Goal: Transaction & Acquisition: Purchase product/service

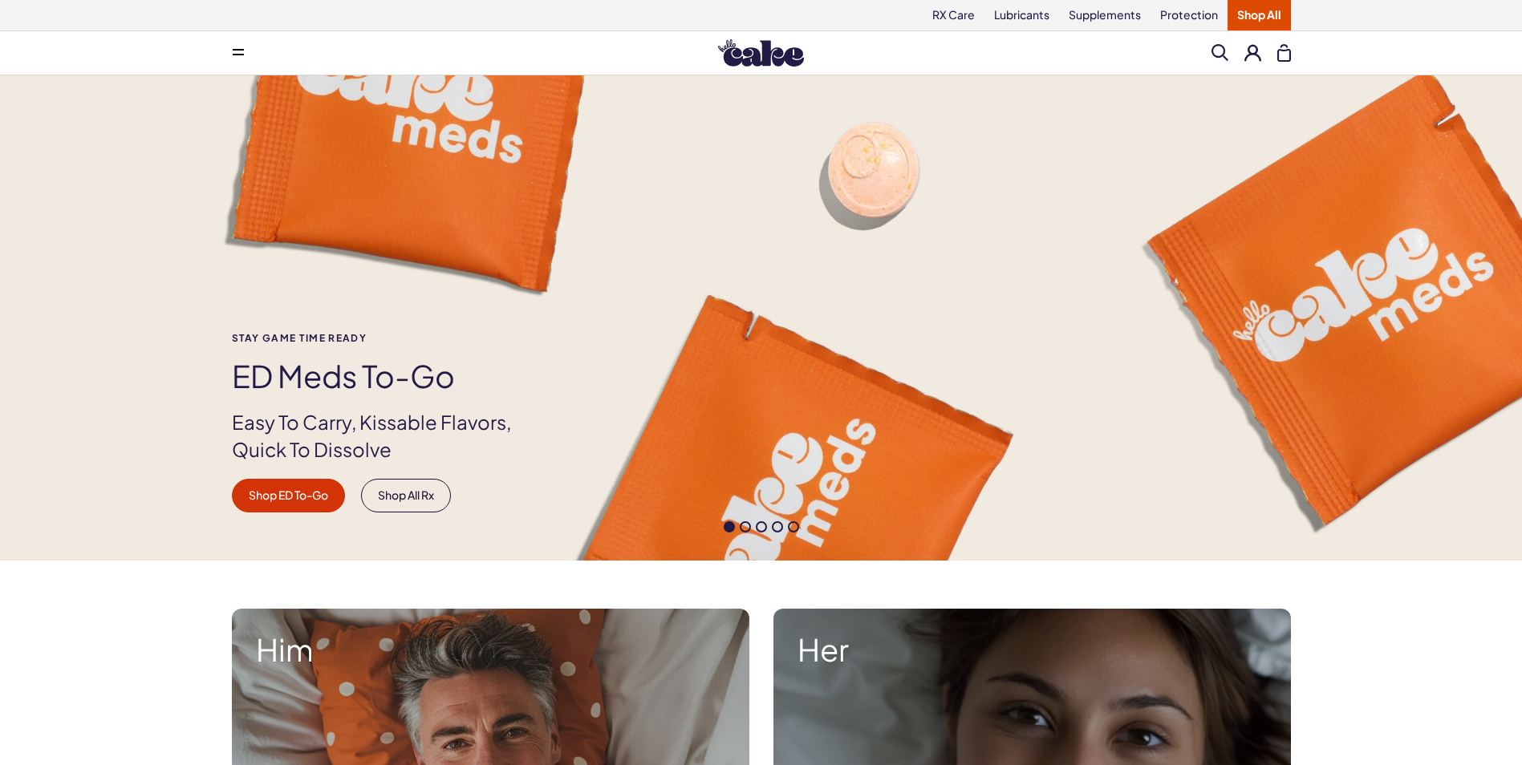
click at [1247, 14] on link "Shop All" at bounding box center [1258, 15] width 63 height 30
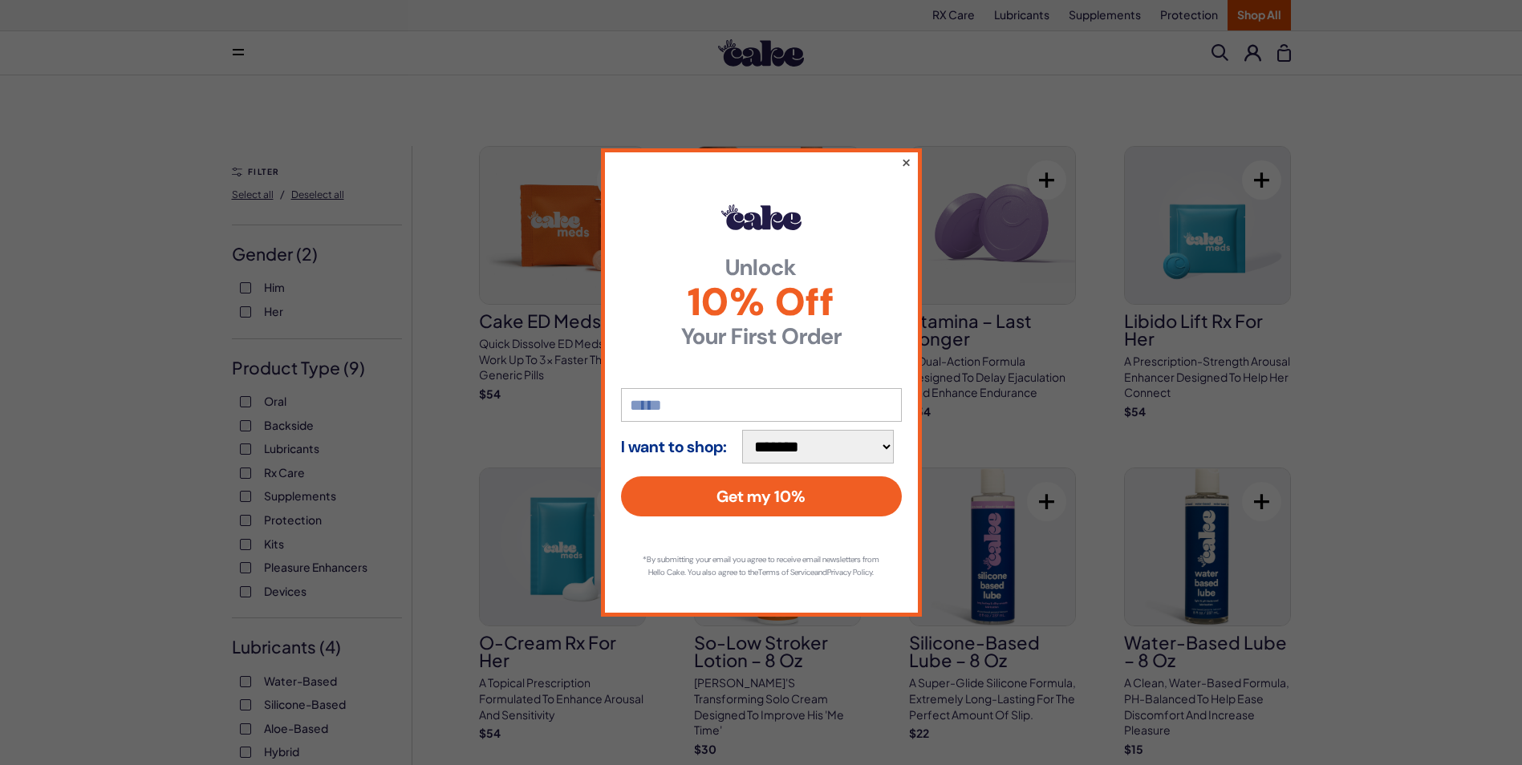
click at [906, 157] on button "×" at bounding box center [905, 161] width 10 height 19
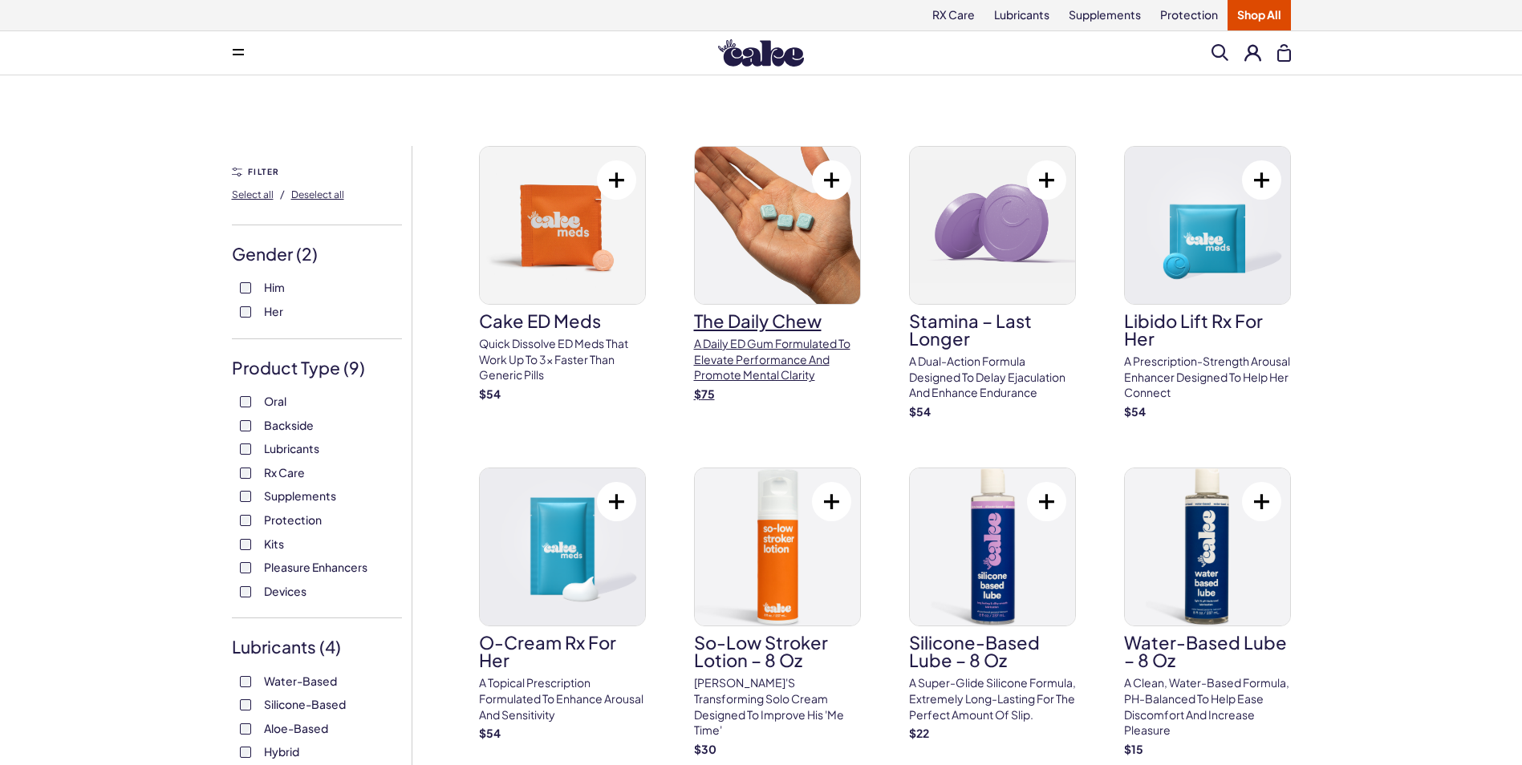
click at [763, 347] on p "A Daily ED Gum Formulated To Elevate Performance And Promote Mental Clarity" at bounding box center [777, 359] width 167 height 47
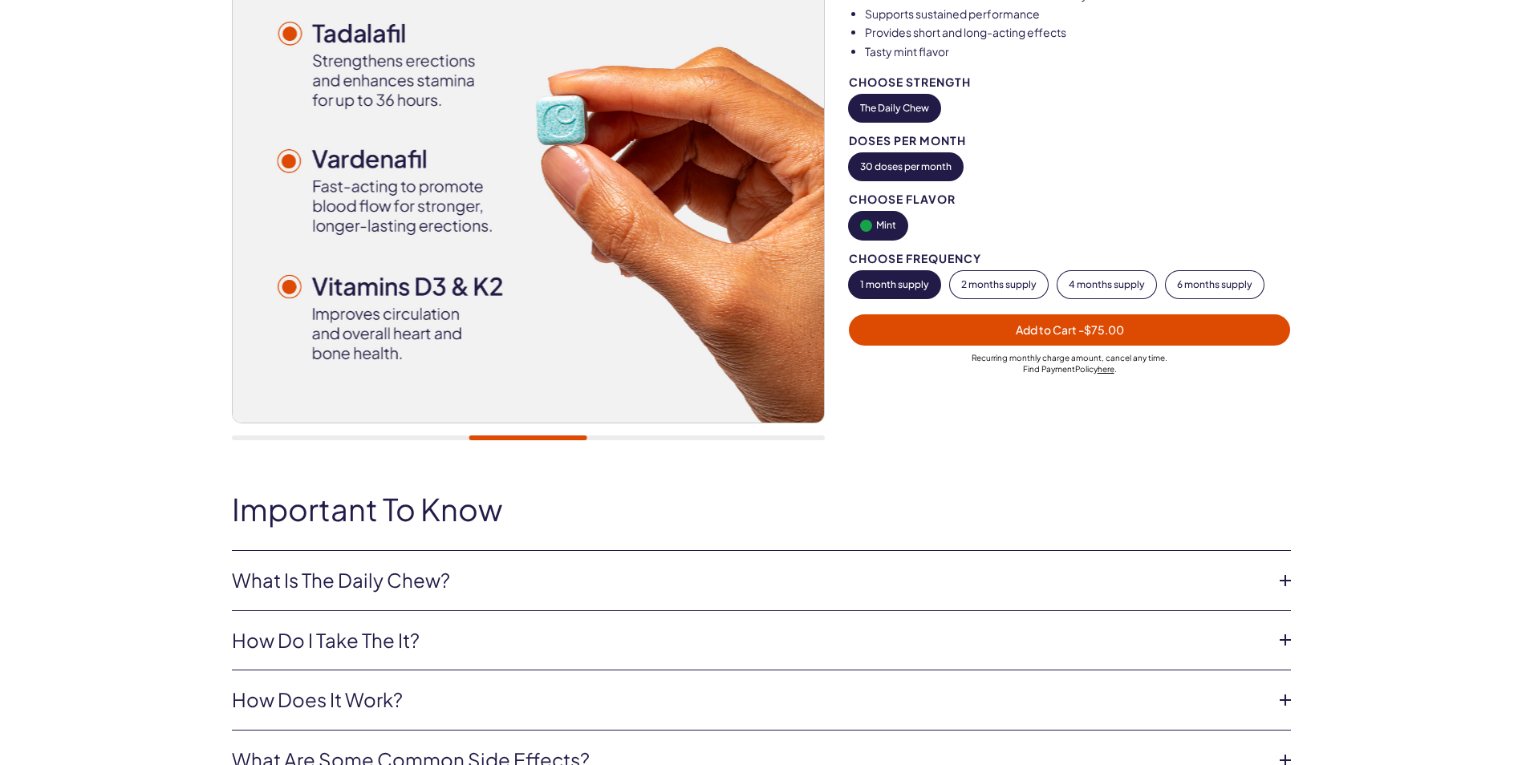
scroll to position [321, 0]
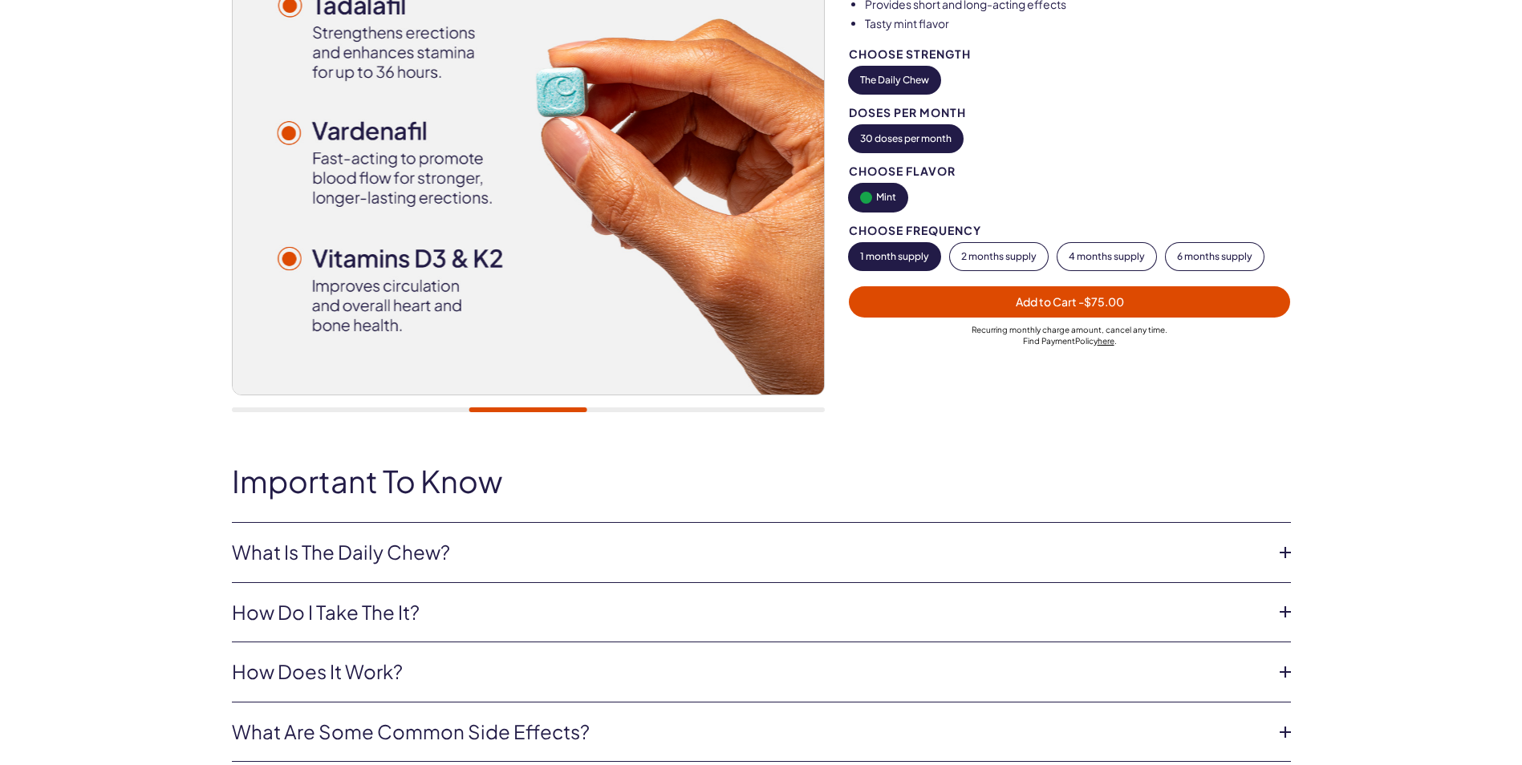
click at [1109, 552] on link "What Is The Daily Chew?" at bounding box center [748, 552] width 1033 height 27
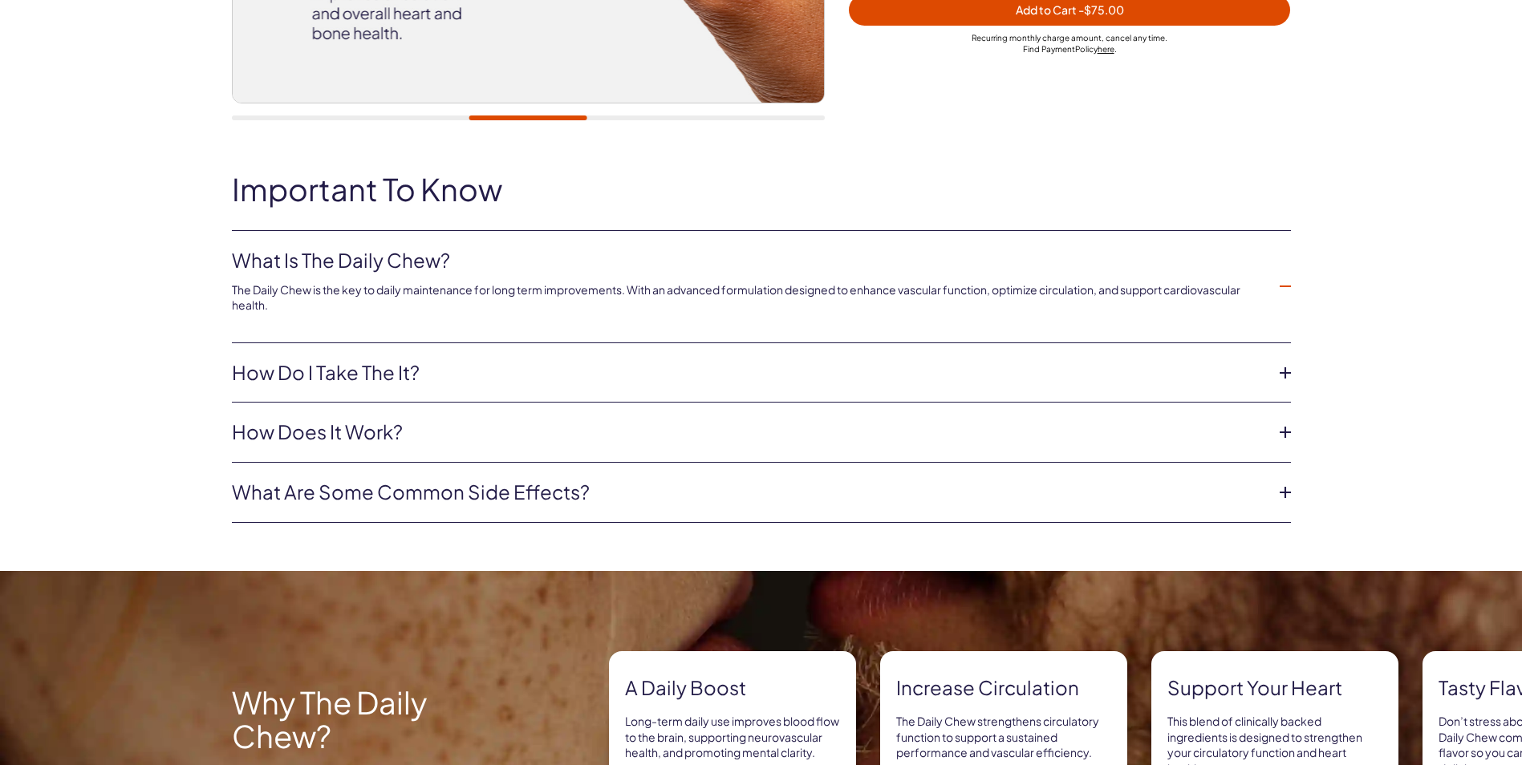
scroll to position [642, 0]
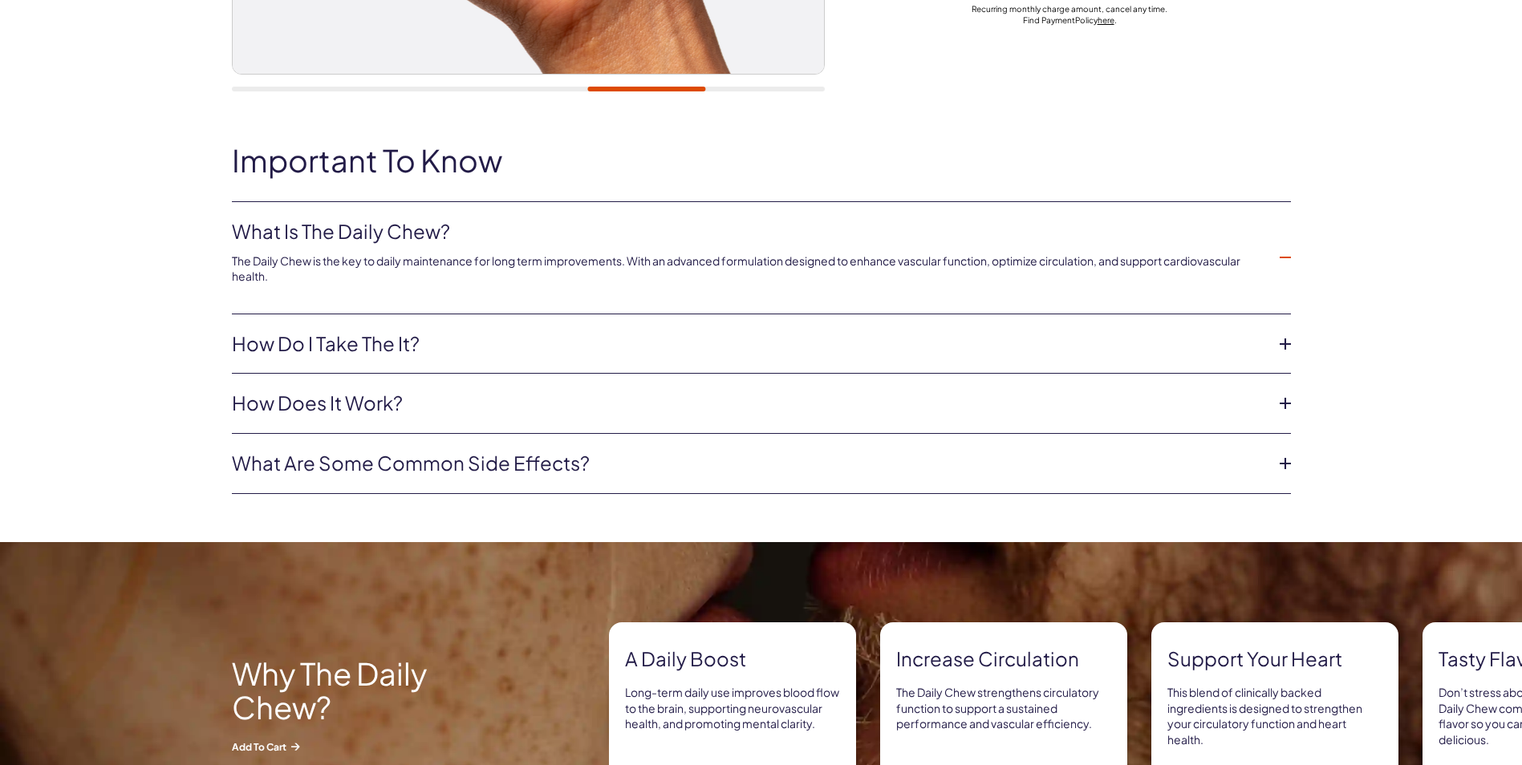
click at [1285, 455] on icon at bounding box center [1285, 464] width 24 height 24
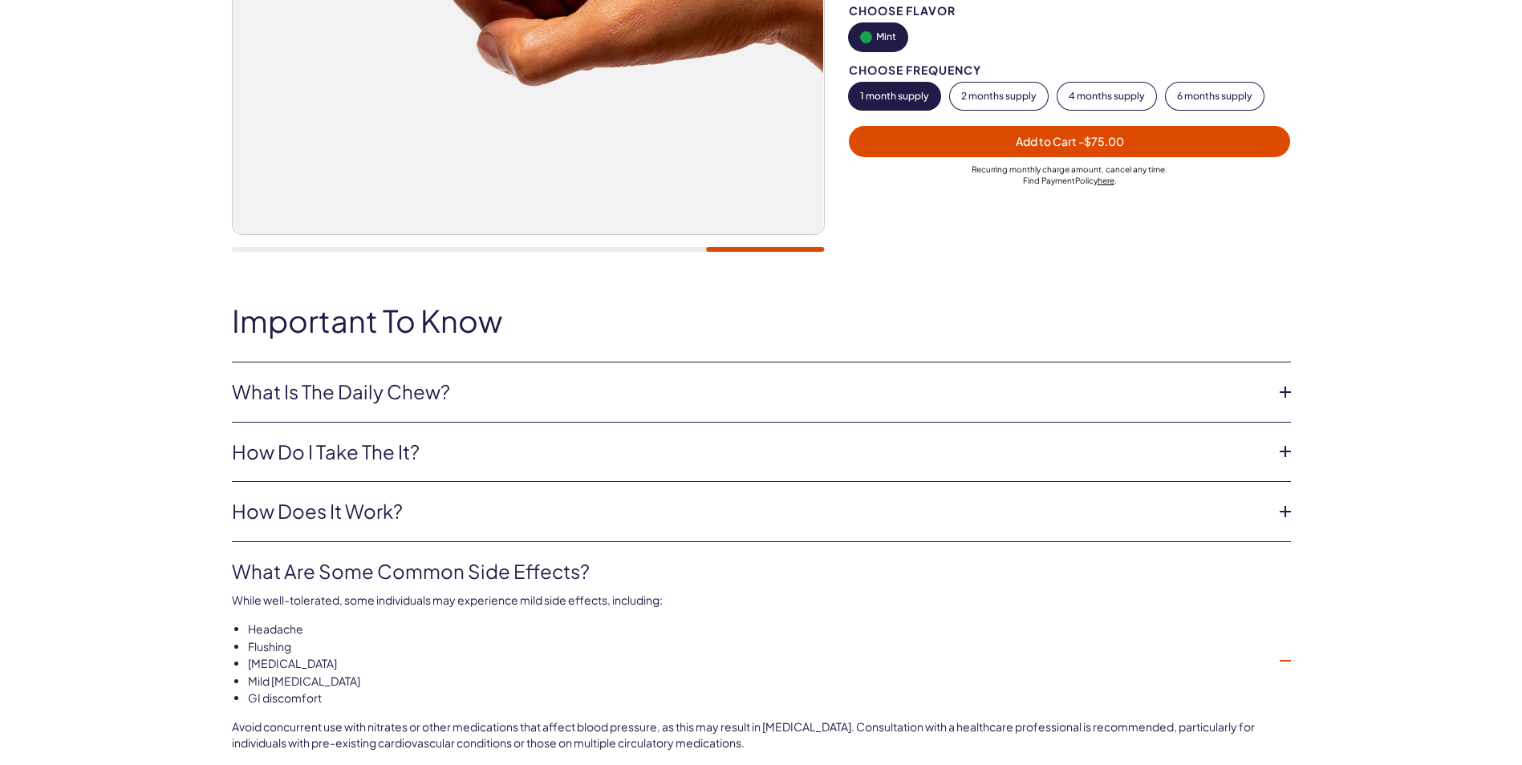
scroll to position [0, 0]
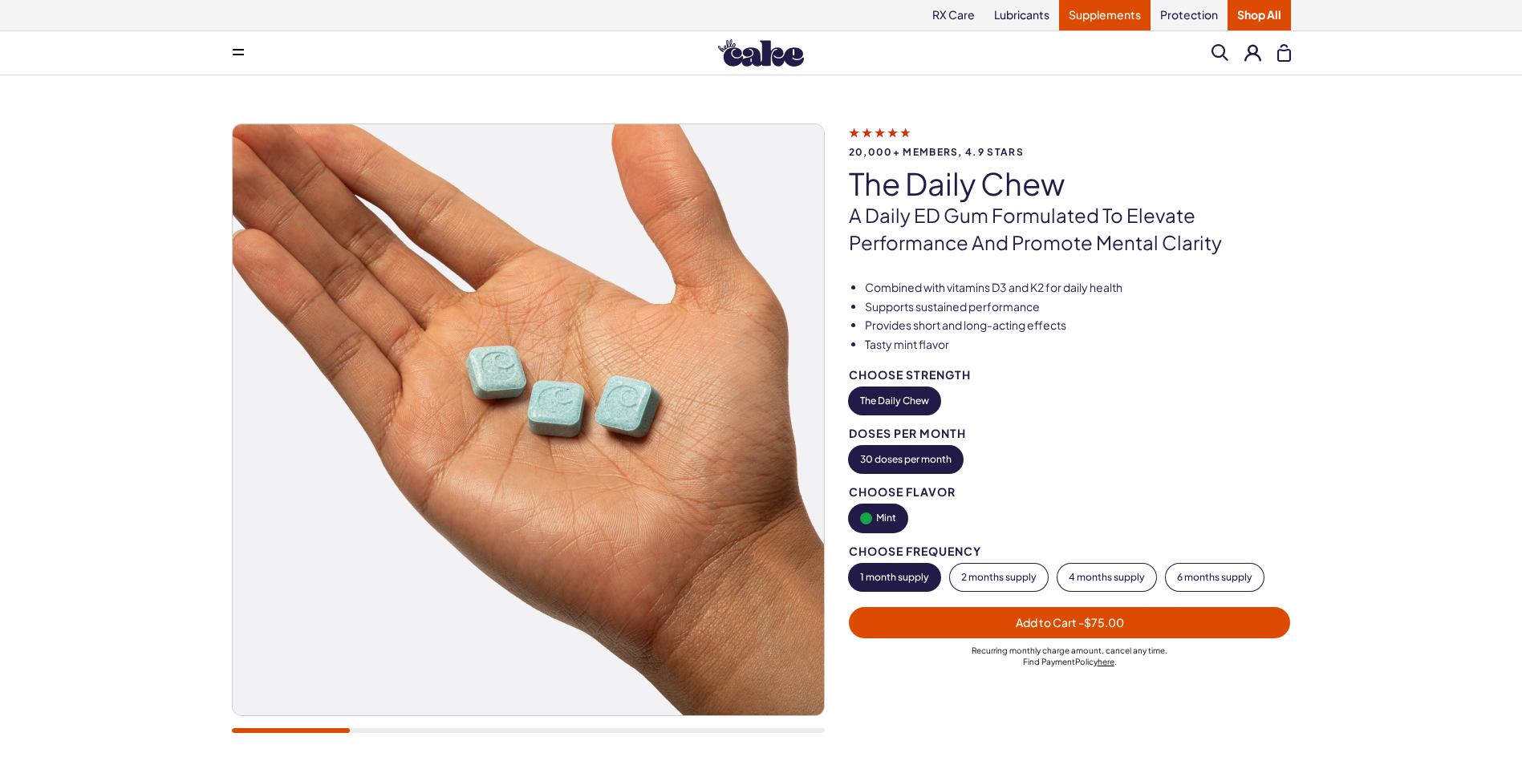
click at [1079, 18] on link "Supplements" at bounding box center [1104, 15] width 91 height 30
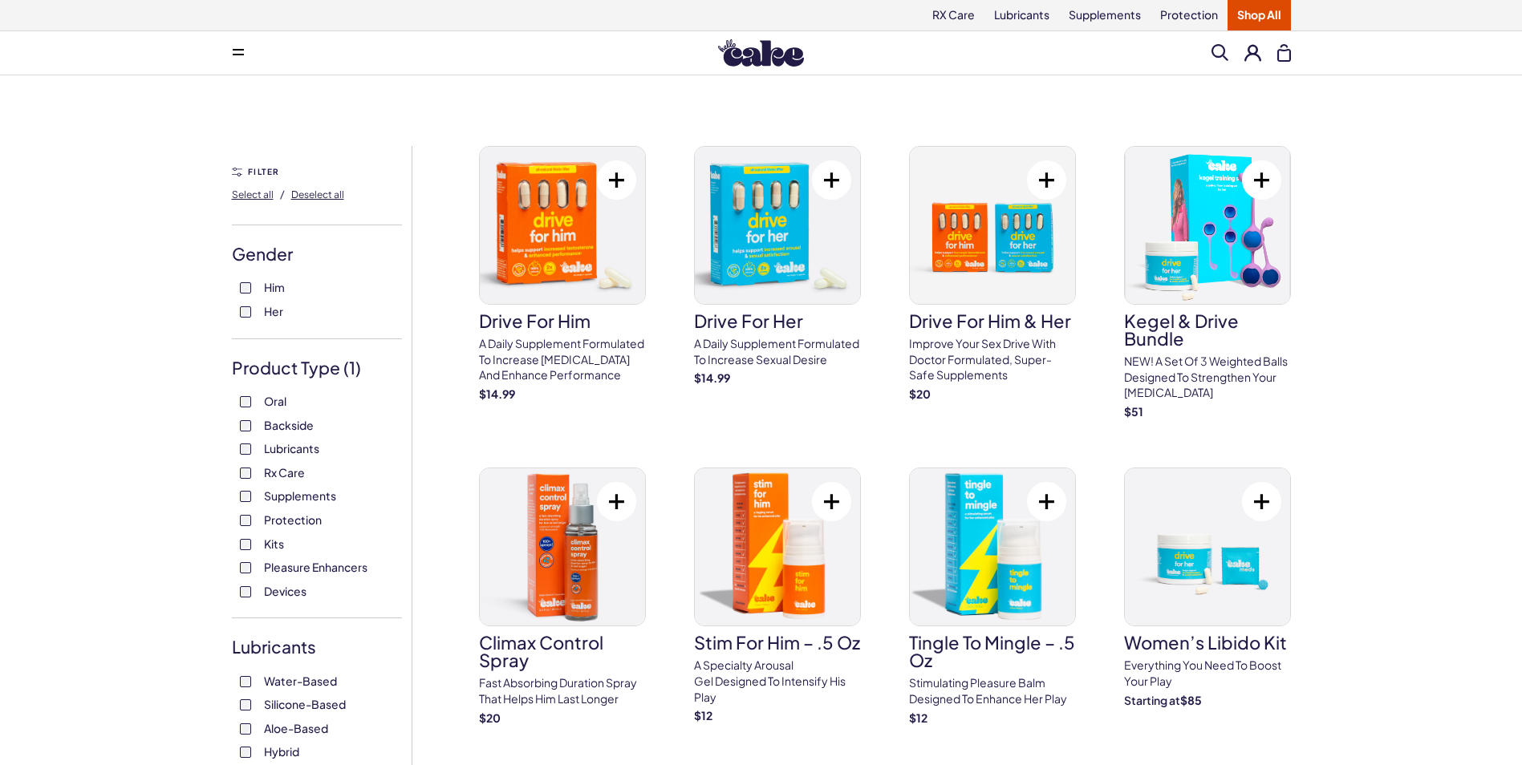
click at [242, 296] on div "Him Her" at bounding box center [317, 299] width 170 height 39
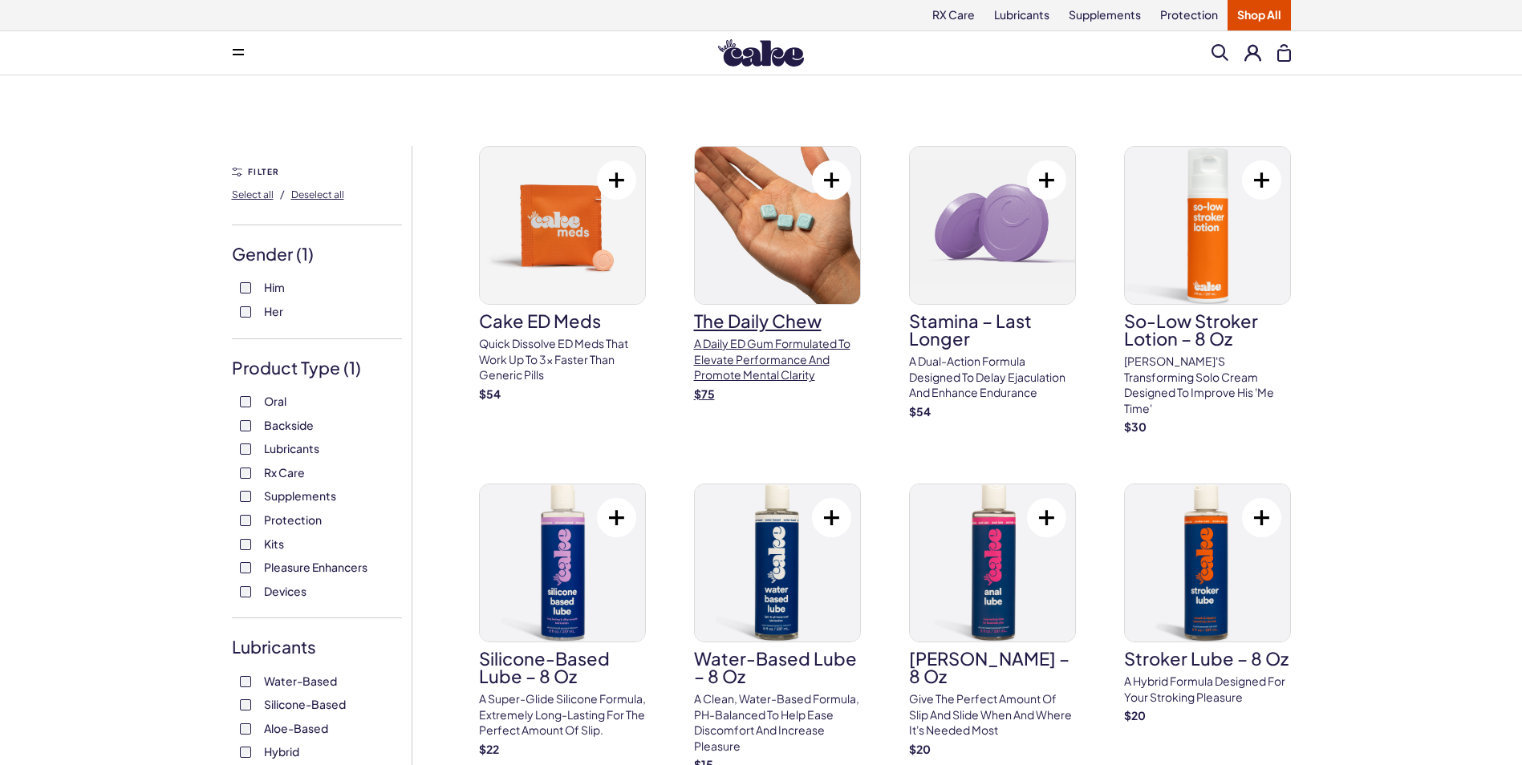
click at [754, 330] on h3 "The Daily Chew" at bounding box center [777, 321] width 167 height 18
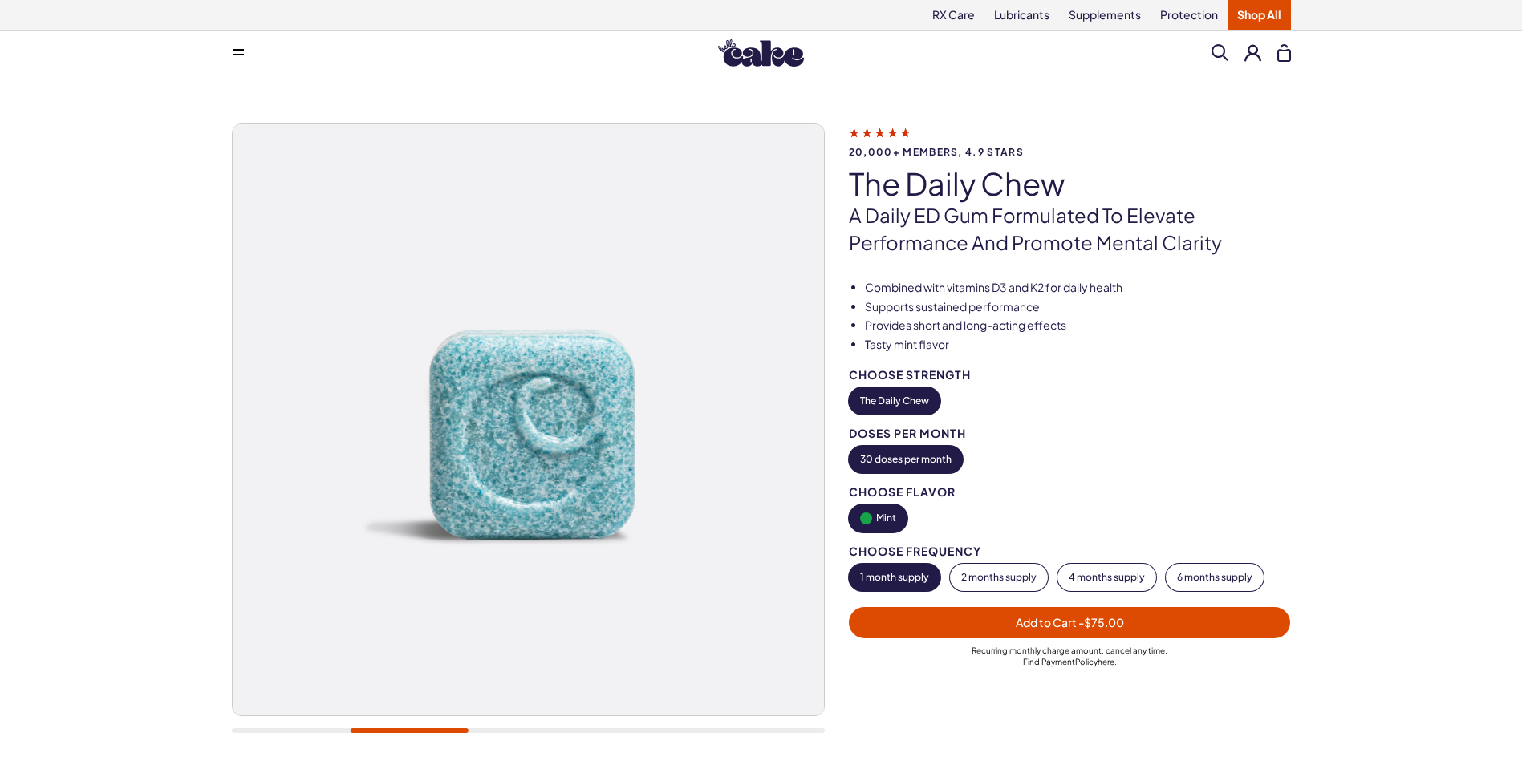
click at [903, 406] on button "The Daily Chew" at bounding box center [894, 400] width 91 height 27
click at [904, 403] on button "The Daily Chew" at bounding box center [894, 400] width 91 height 27
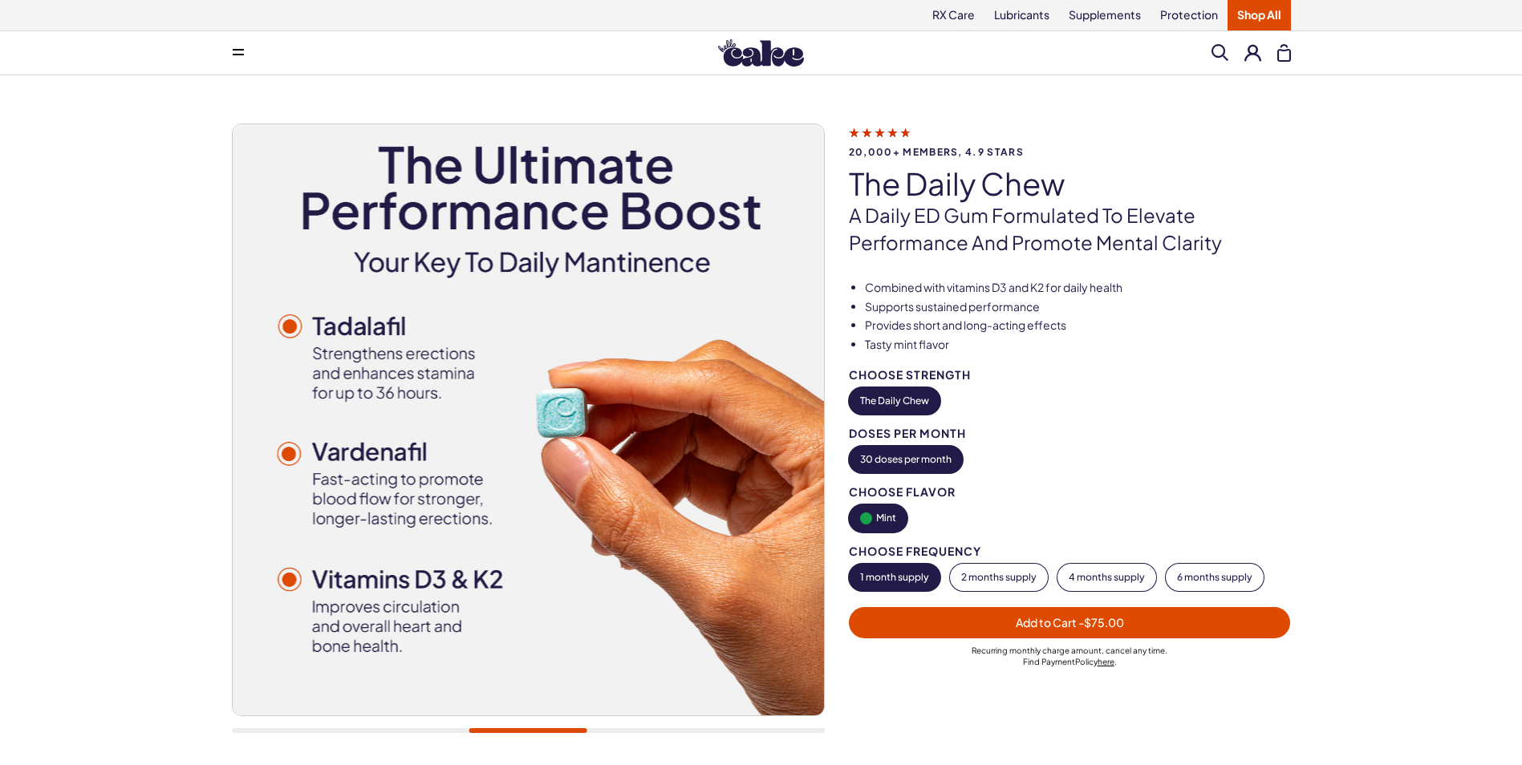
click at [938, 379] on div "Choose Strength" at bounding box center [1070, 375] width 442 height 12
click at [918, 399] on button "The Daily Chew" at bounding box center [894, 400] width 91 height 27
click at [887, 399] on button "The Daily Chew" at bounding box center [894, 400] width 91 height 27
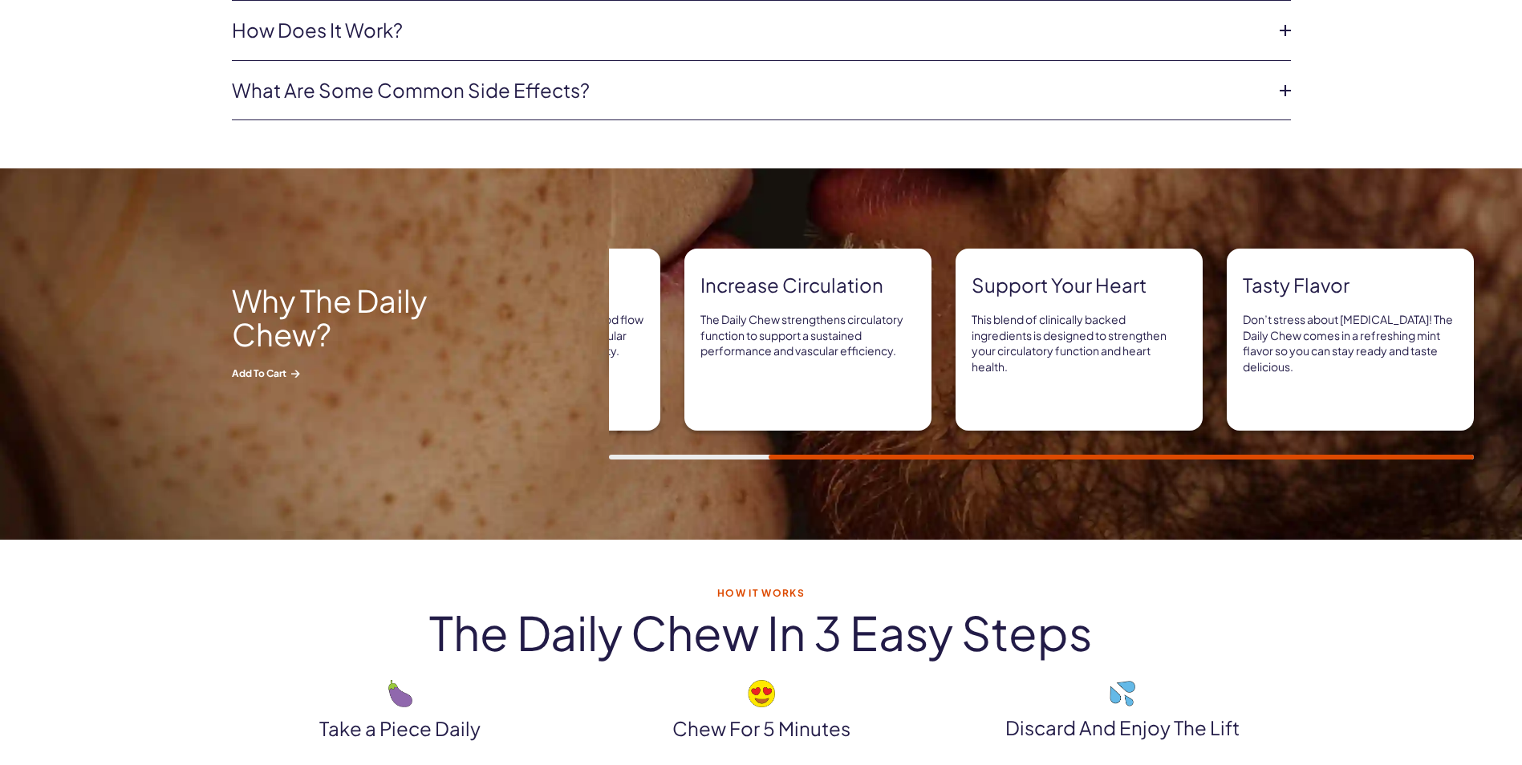
scroll to position [1524, 0]
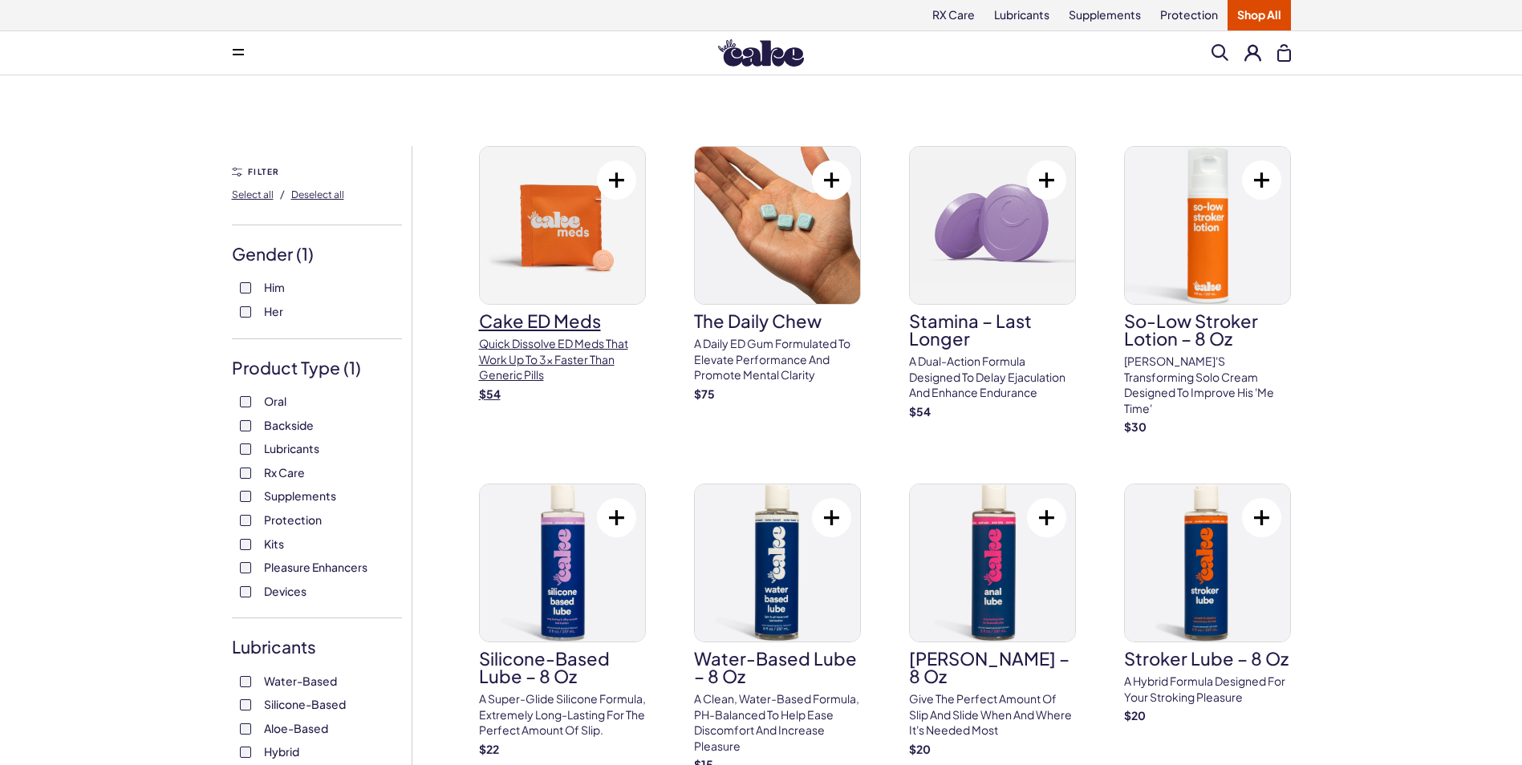
click at [571, 261] on img at bounding box center [562, 225] width 165 height 157
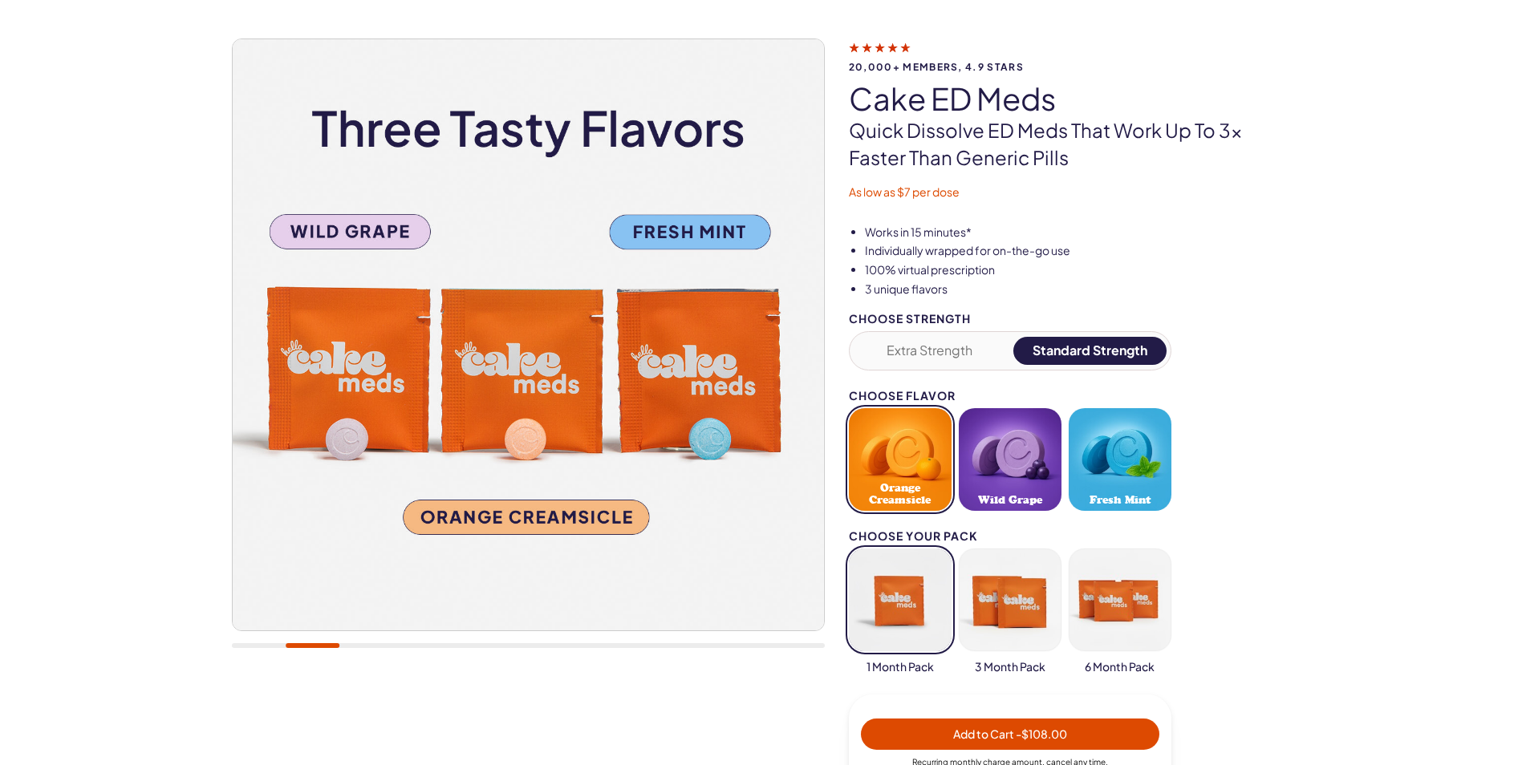
scroll to position [241, 0]
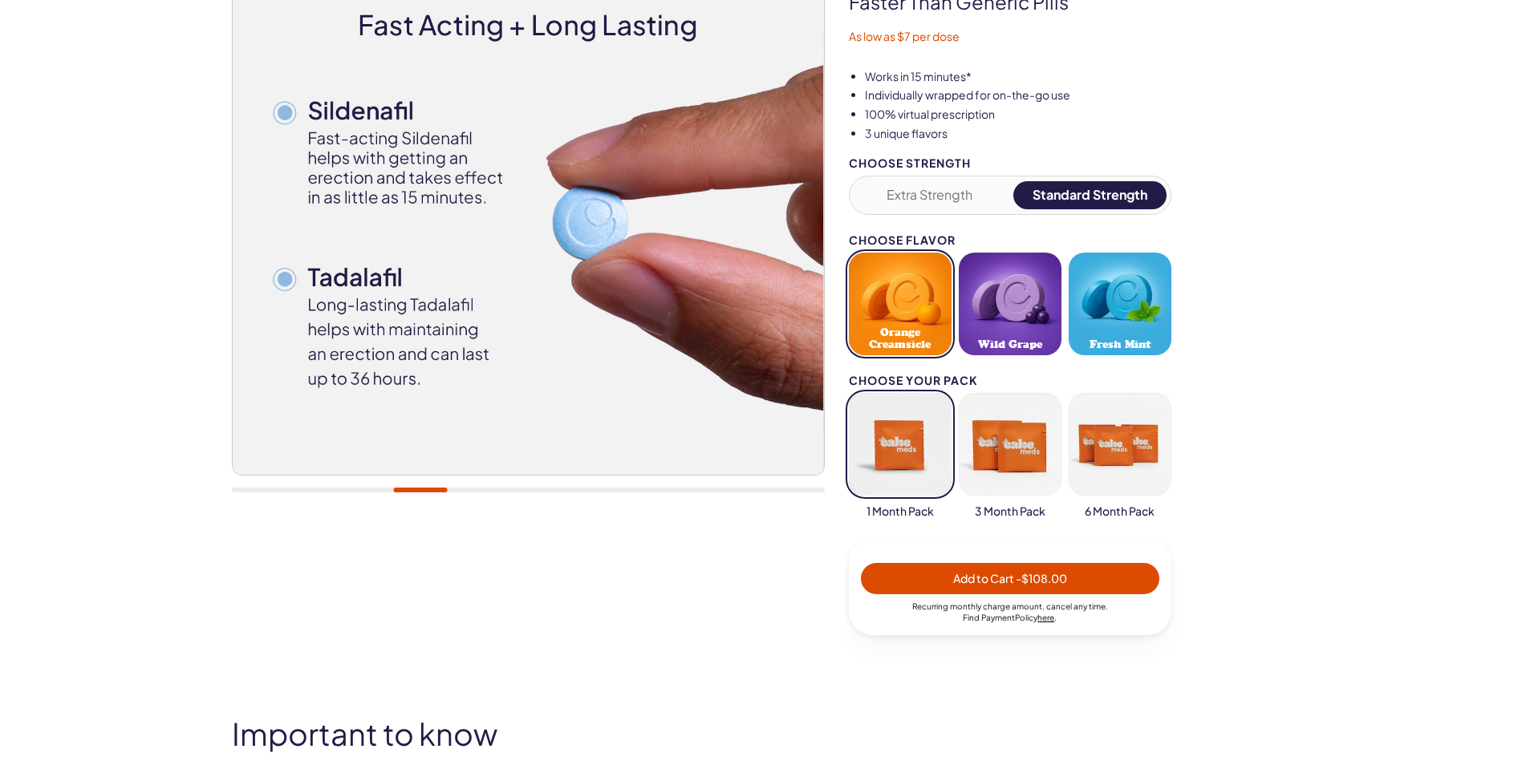
click at [898, 462] on button "button" at bounding box center [900, 444] width 103 height 103
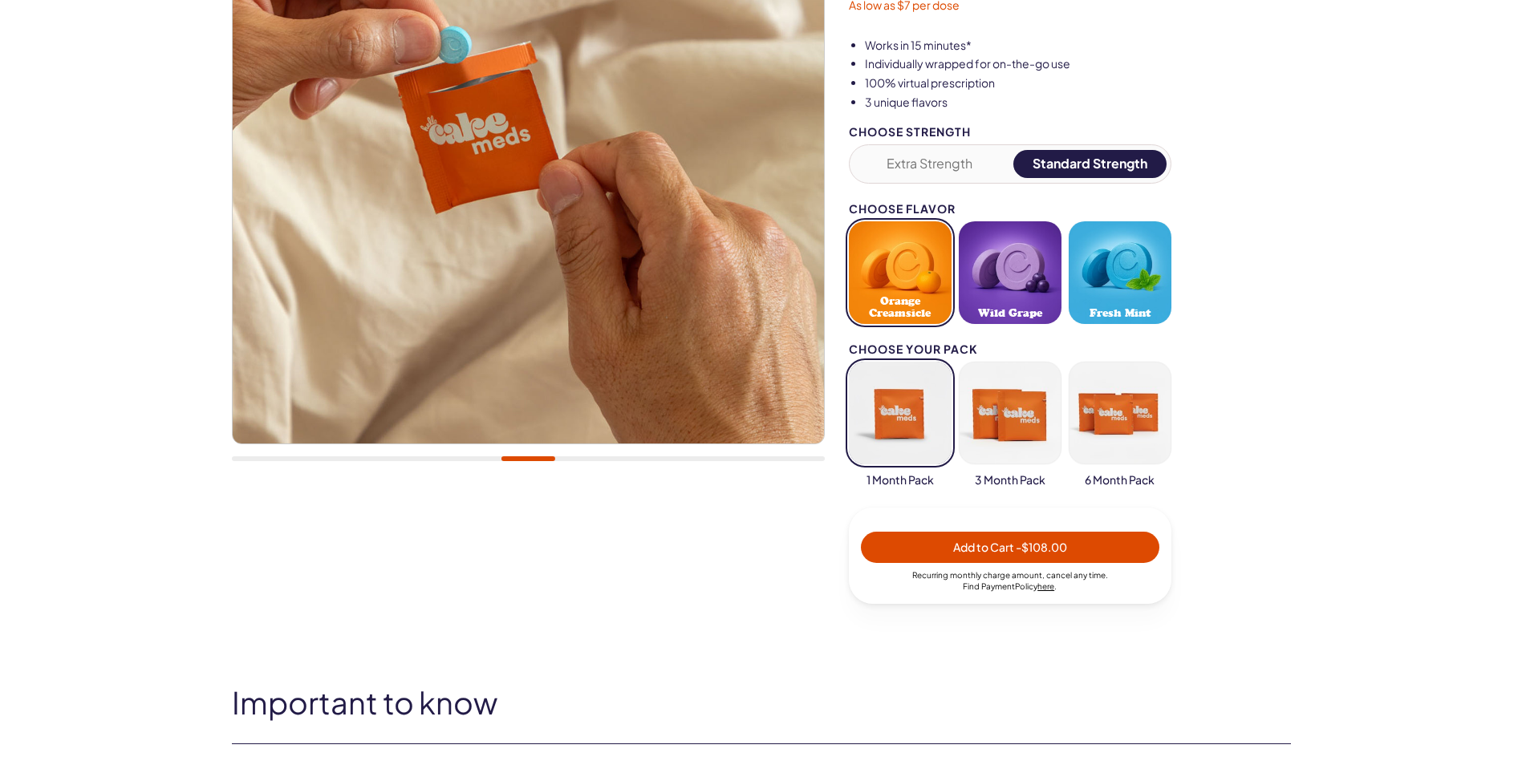
scroll to position [321, 0]
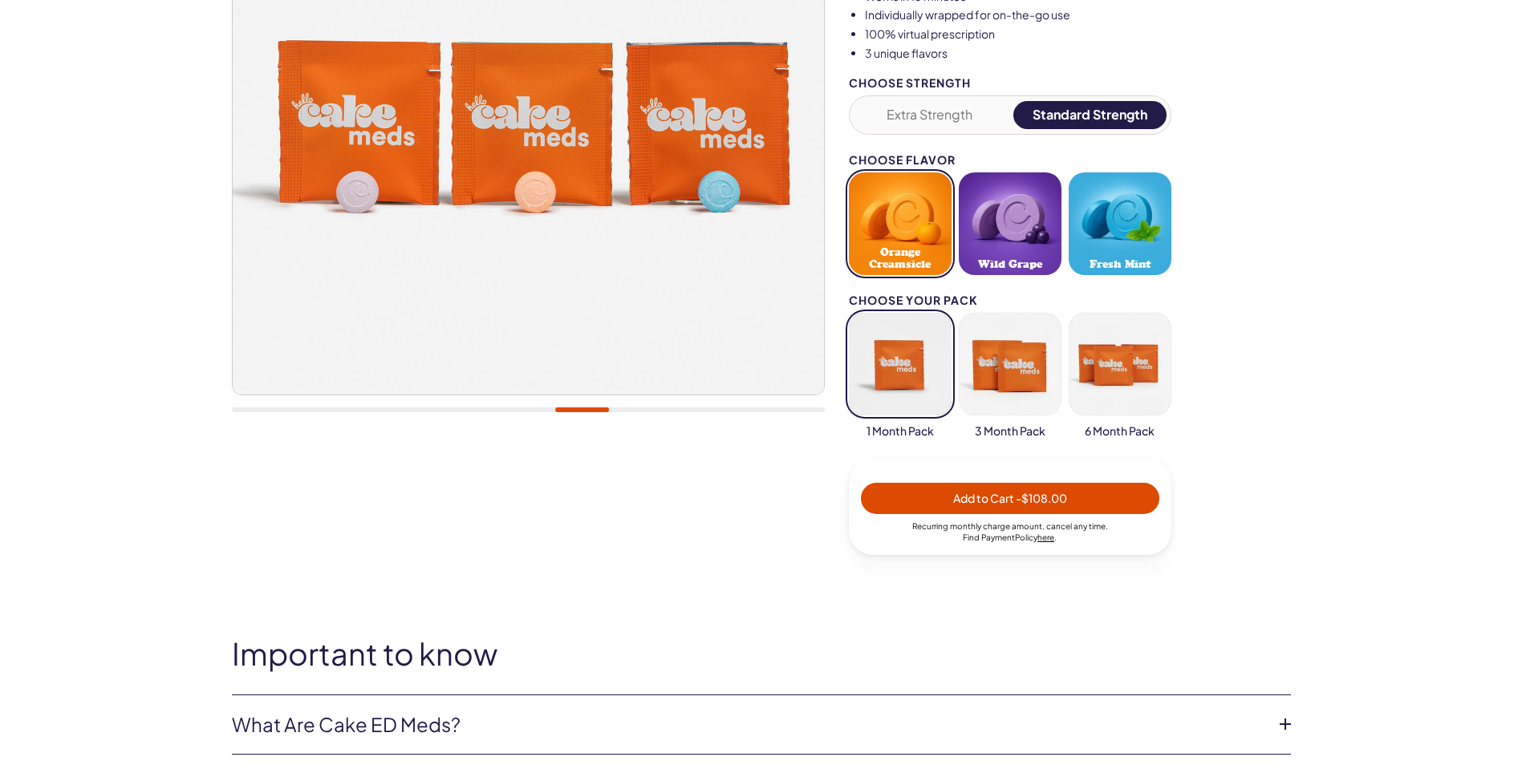
click at [996, 360] on button "button" at bounding box center [1010, 364] width 103 height 103
click at [903, 377] on button "button" at bounding box center [900, 364] width 103 height 103
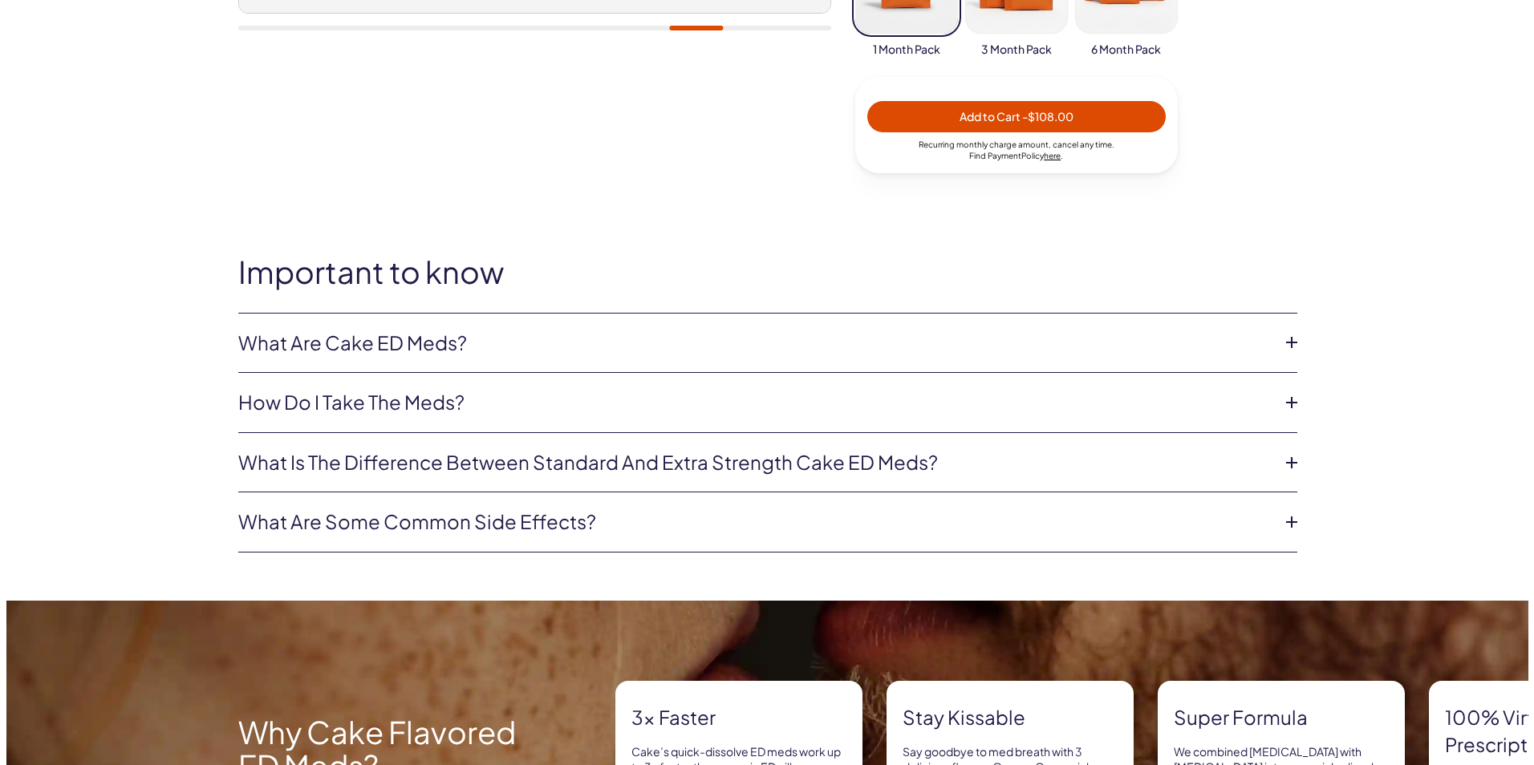
scroll to position [401, 0]
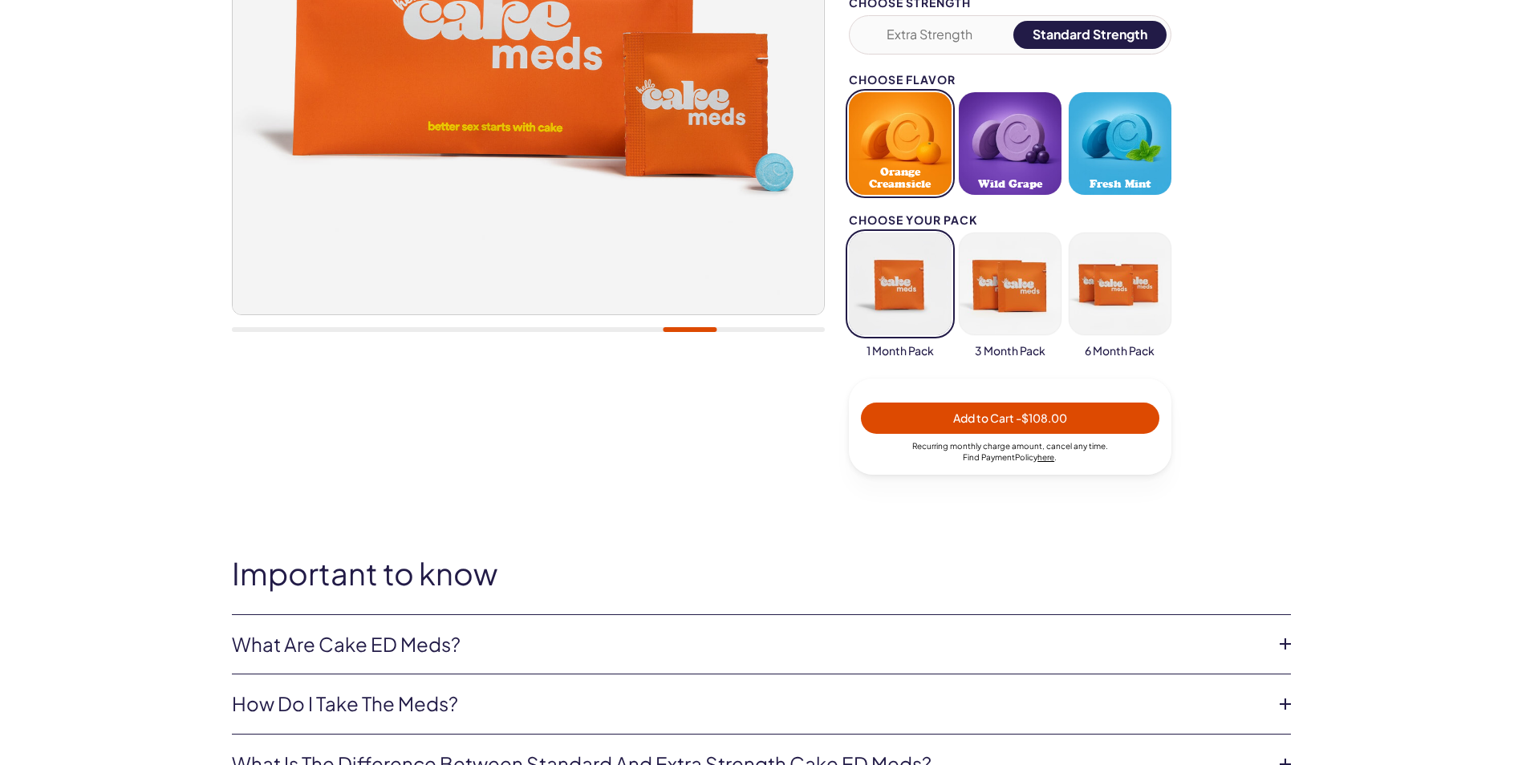
click at [1028, 299] on button "button" at bounding box center [1010, 284] width 103 height 103
click at [1022, 420] on span "- $288.00" at bounding box center [1041, 418] width 53 height 14
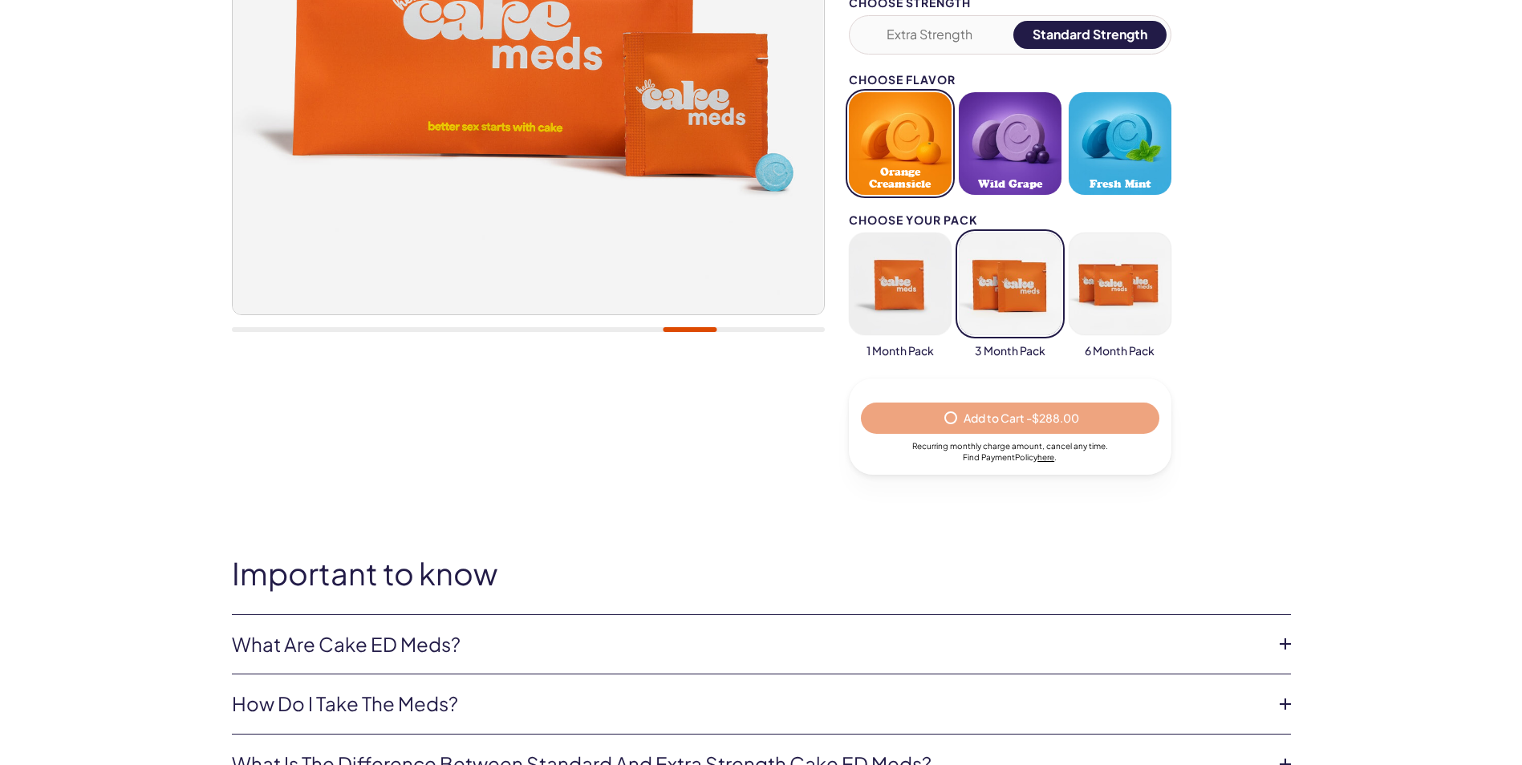
select select "*"
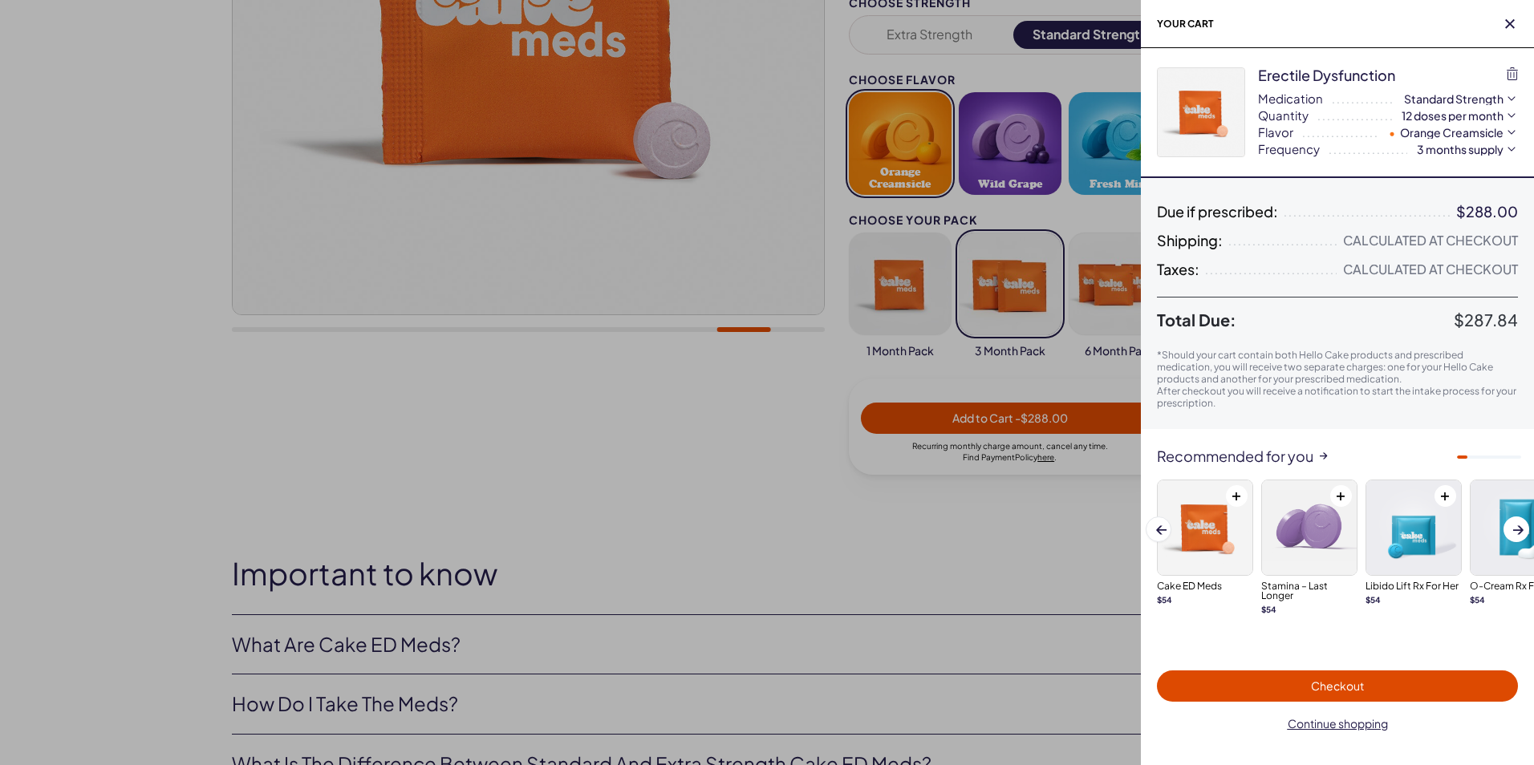
scroll to position [0, 0]
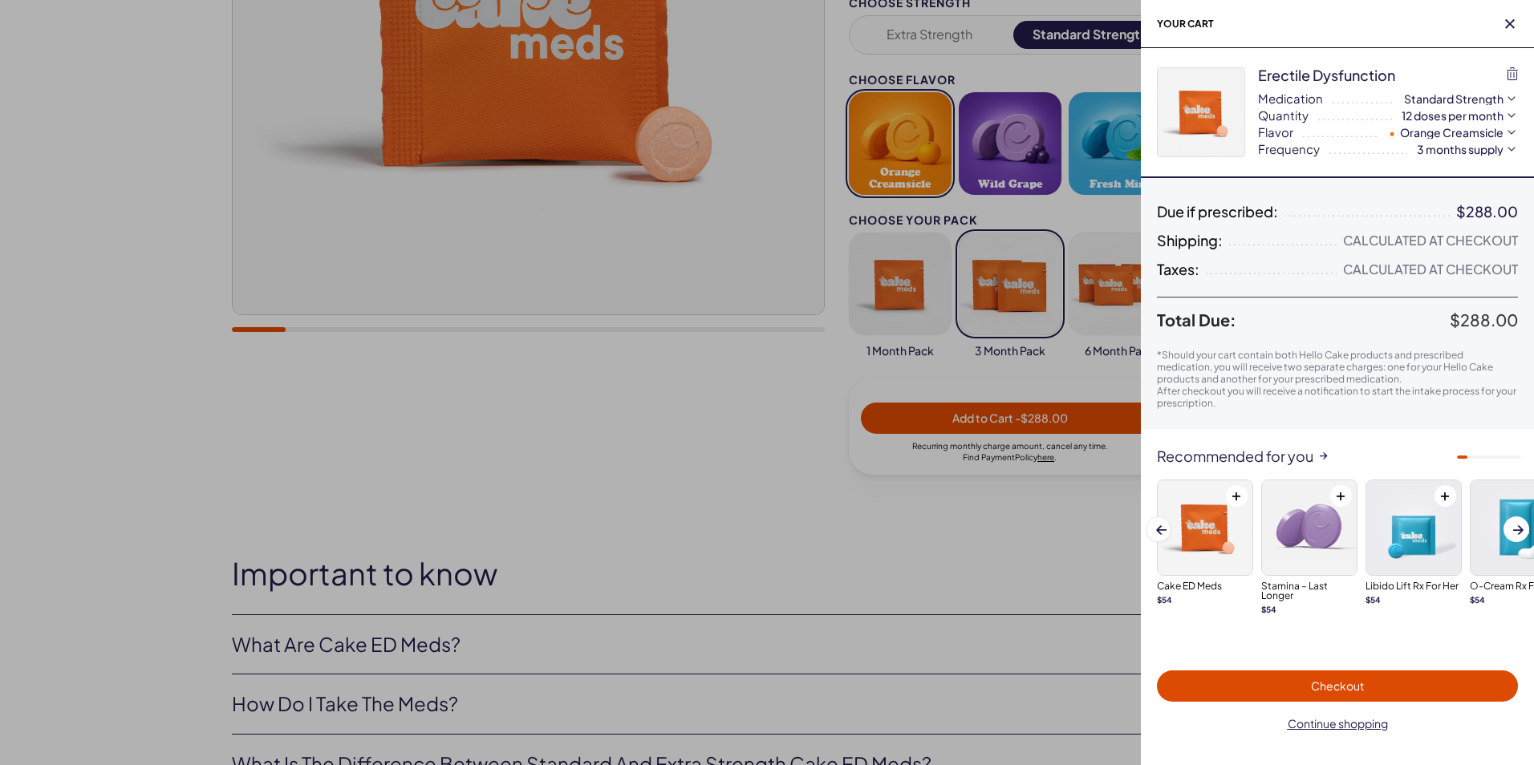
click at [1342, 683] on span "Checkout" at bounding box center [1337, 686] width 53 height 14
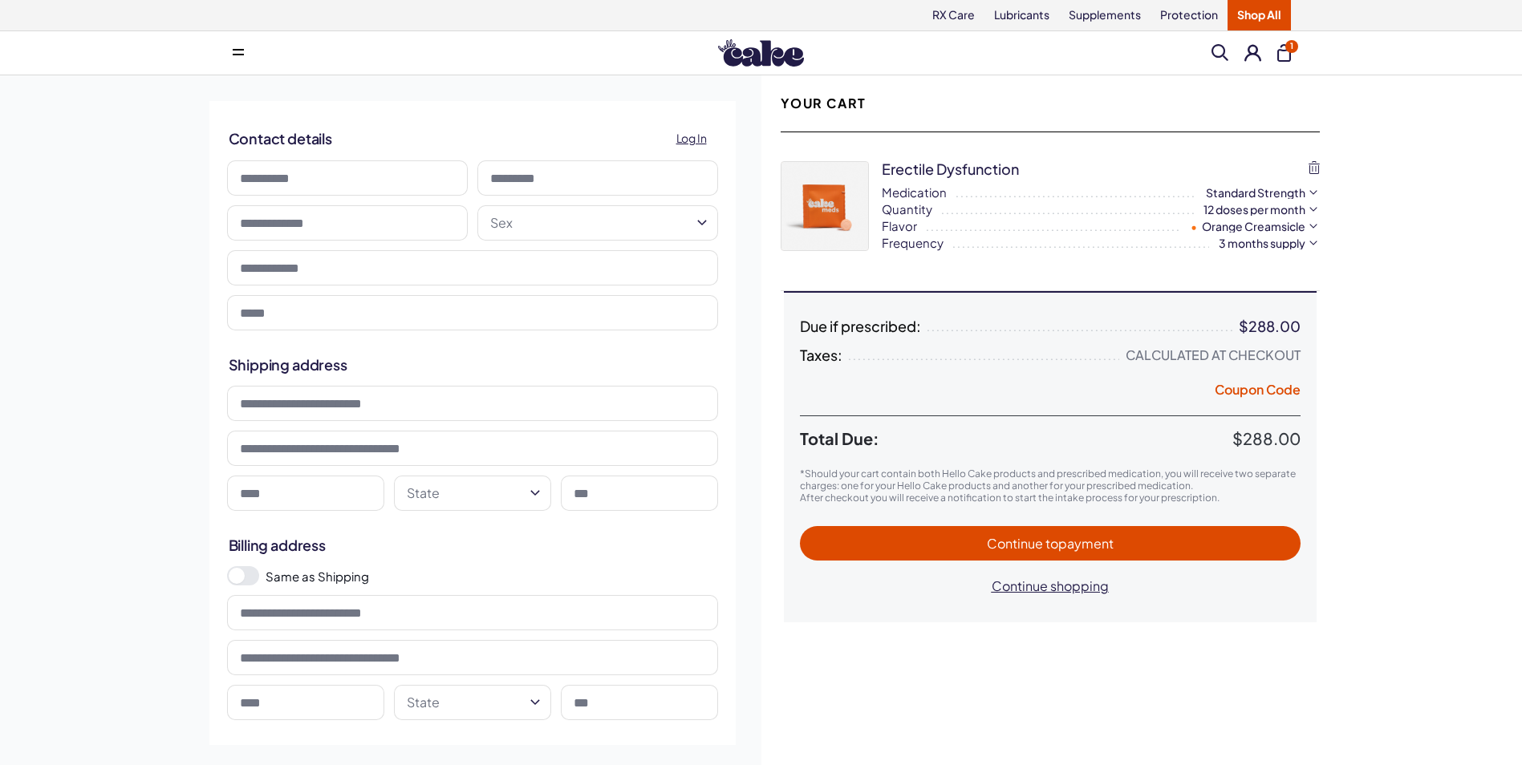
click at [266, 175] on input at bounding box center [347, 177] width 241 height 35
type input "**********"
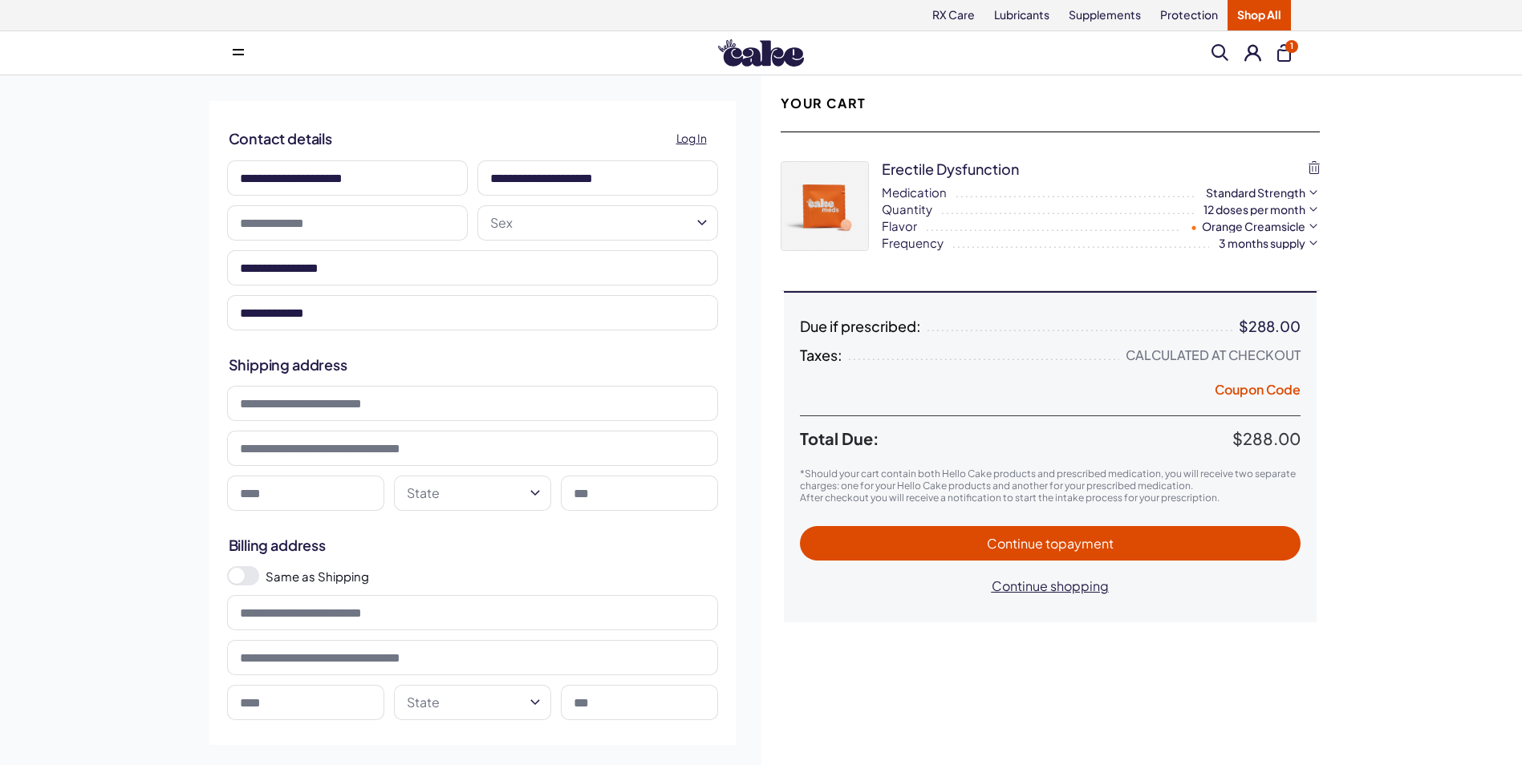
type input "**********"
click at [322, 175] on input "**********" at bounding box center [347, 177] width 241 height 35
click at [384, 178] on input "**********" at bounding box center [347, 177] width 241 height 35
click at [58, 291] on div "**********" at bounding box center [761, 422] width 1522 height 695
click at [327, 183] on input "*******" at bounding box center [347, 177] width 241 height 35
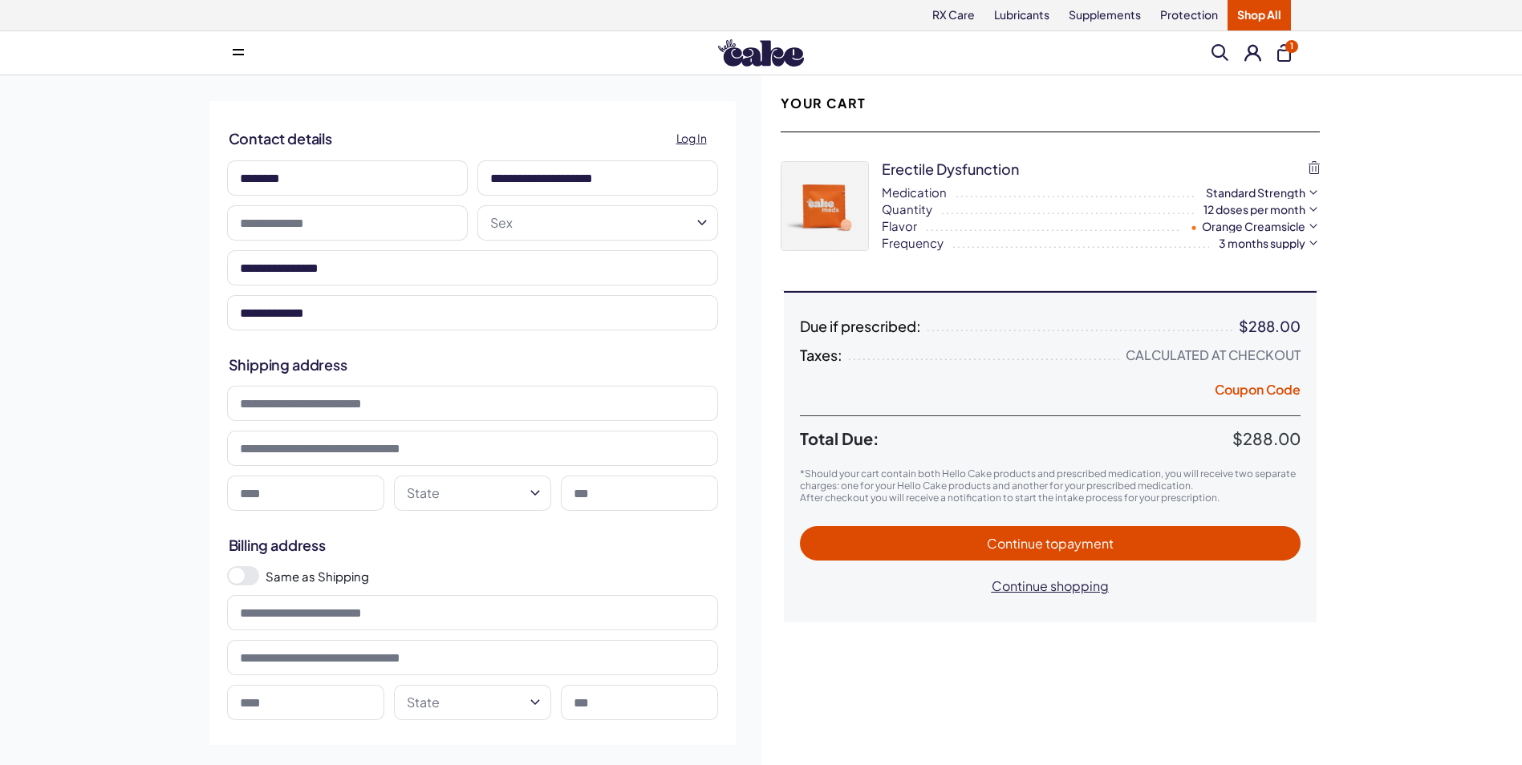
type input "**********"
click at [316, 404] on input at bounding box center [472, 403] width 491 height 35
drag, startPoint x: 320, startPoint y: 416, endPoint x: 305, endPoint y: 409, distance: 16.9
click at [305, 409] on input at bounding box center [472, 403] width 491 height 35
click at [316, 210] on input "**********" at bounding box center [347, 222] width 241 height 35
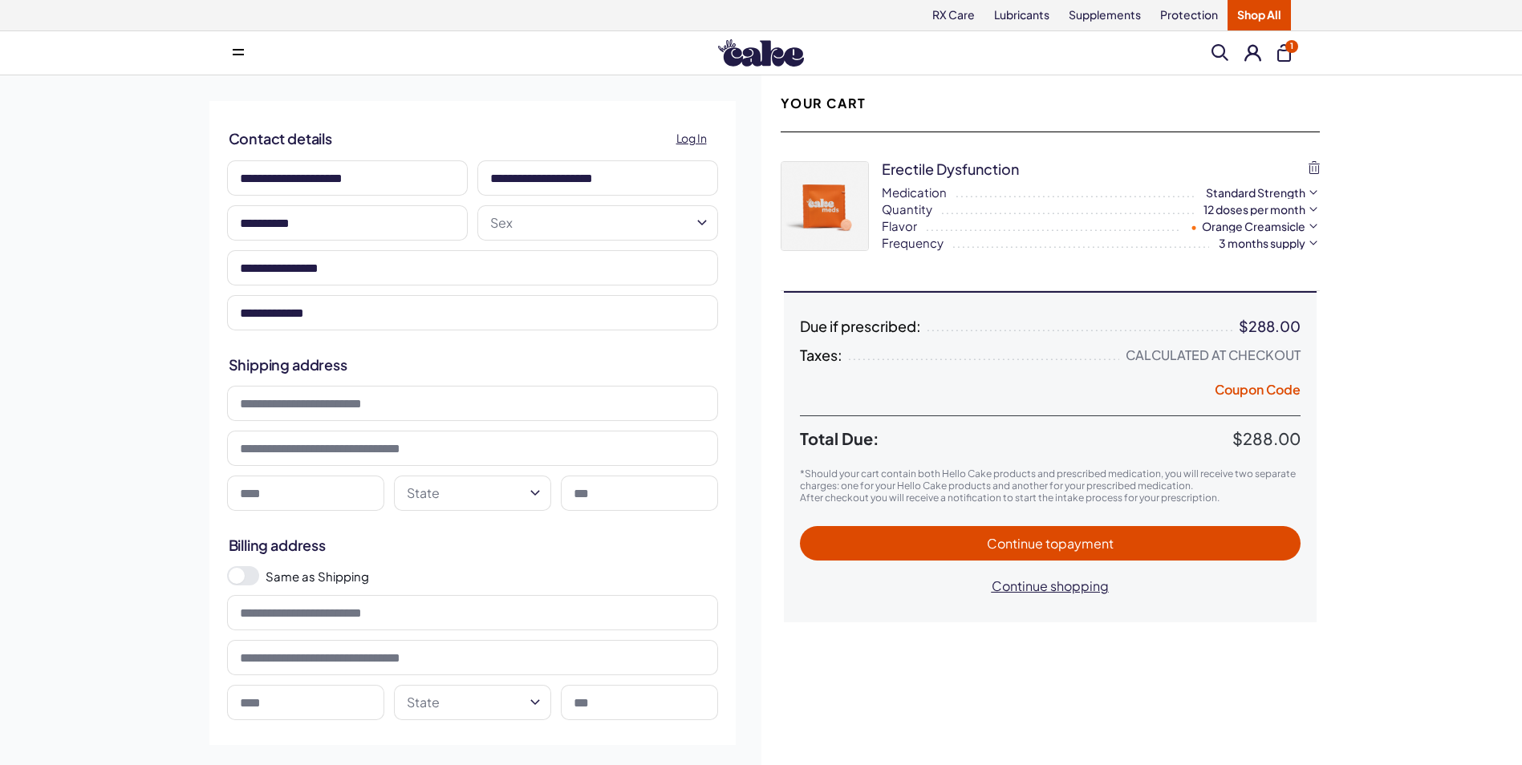
type input "**********"
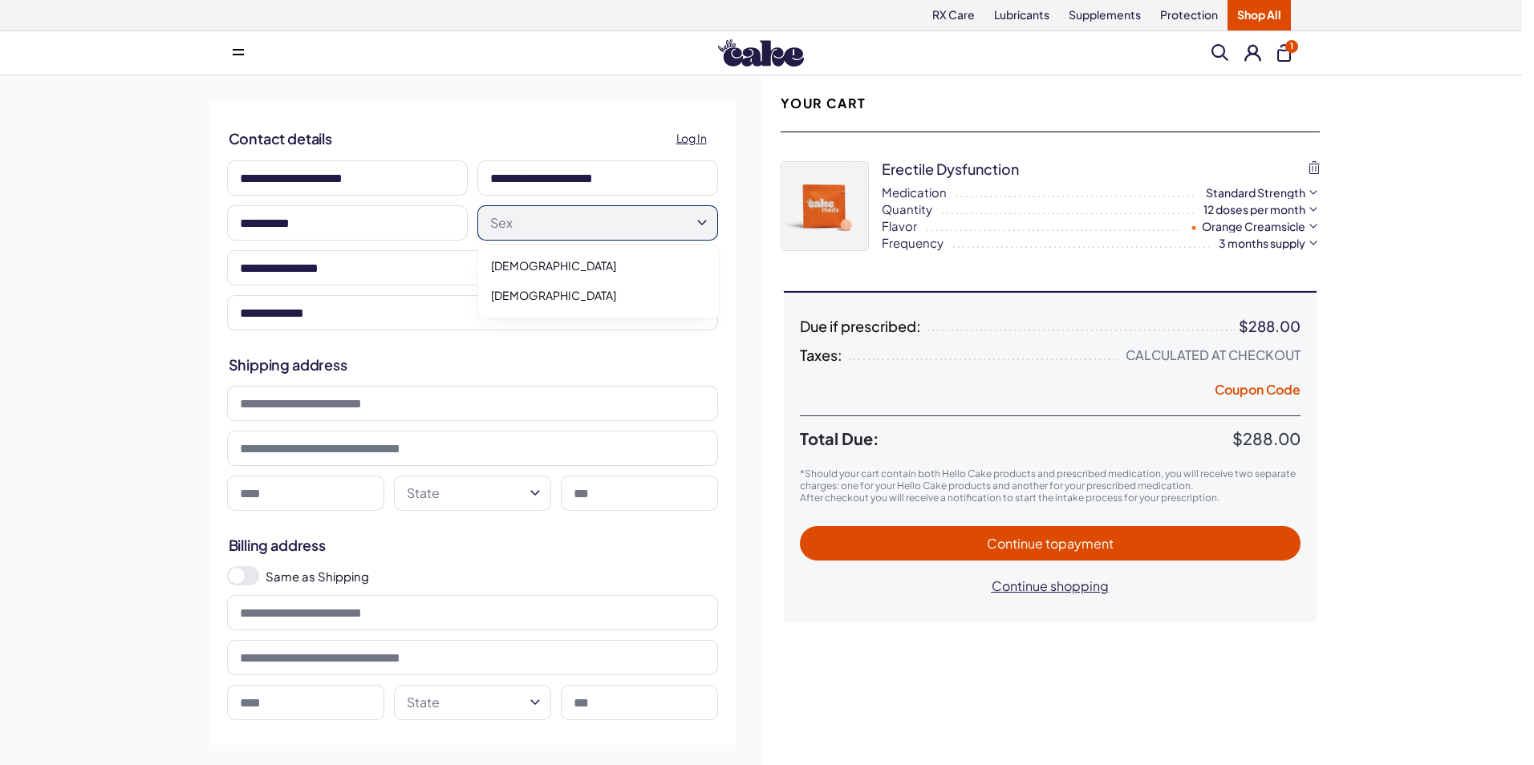
click at [522, 211] on html "RX Care Lubricants Supplements Protection Shop All Menu Him Her Everything 1" at bounding box center [767, 637] width 1534 height 1275
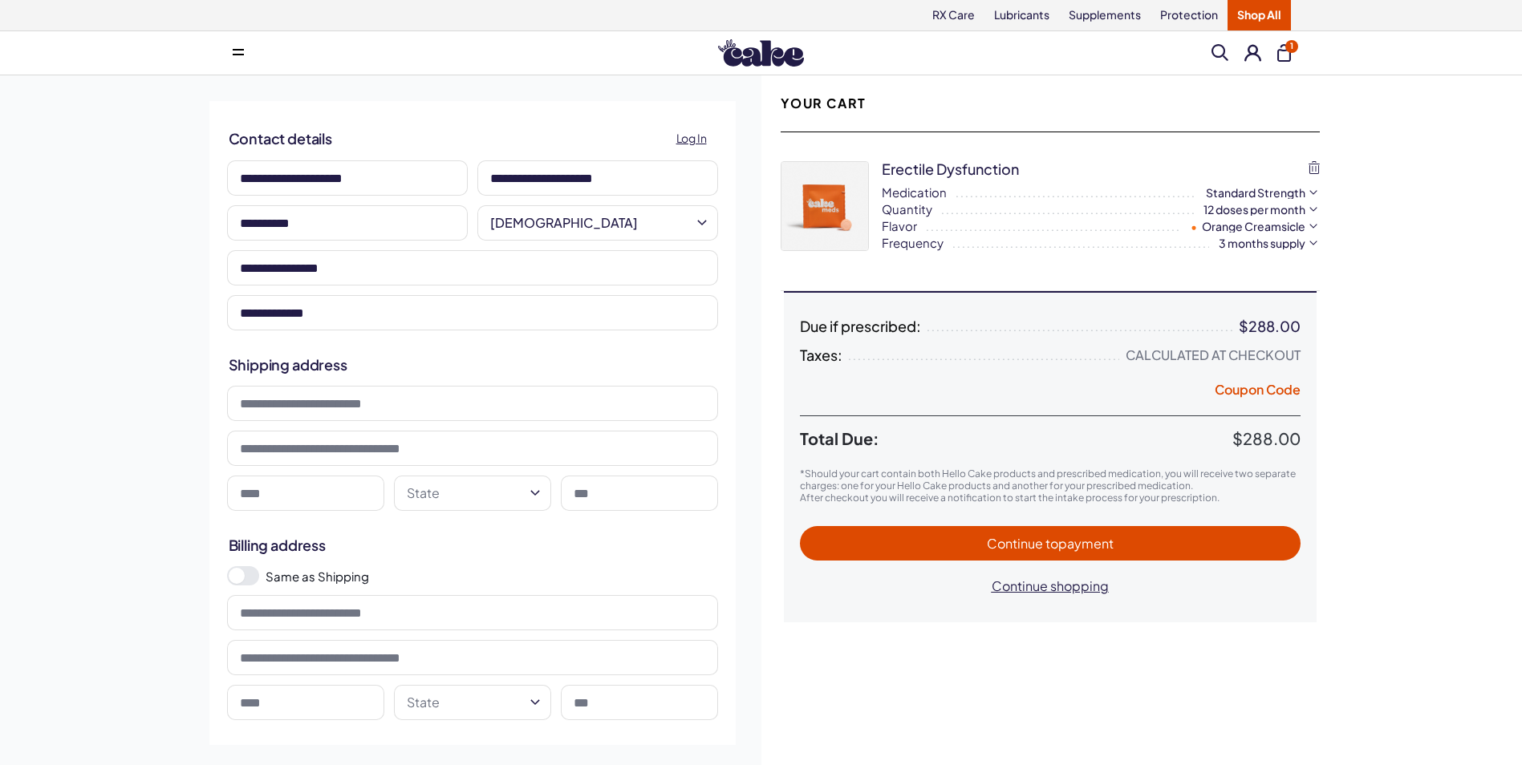
click at [338, 408] on input at bounding box center [472, 403] width 491 height 35
type input "**********"
click at [309, 497] on input at bounding box center [305, 493] width 157 height 35
type input "****"
click at [440, 493] on html "RX Care Lubricants Supplements Protection Shop All Menu Him Her Everything 1" at bounding box center [761, 637] width 1522 height 1275
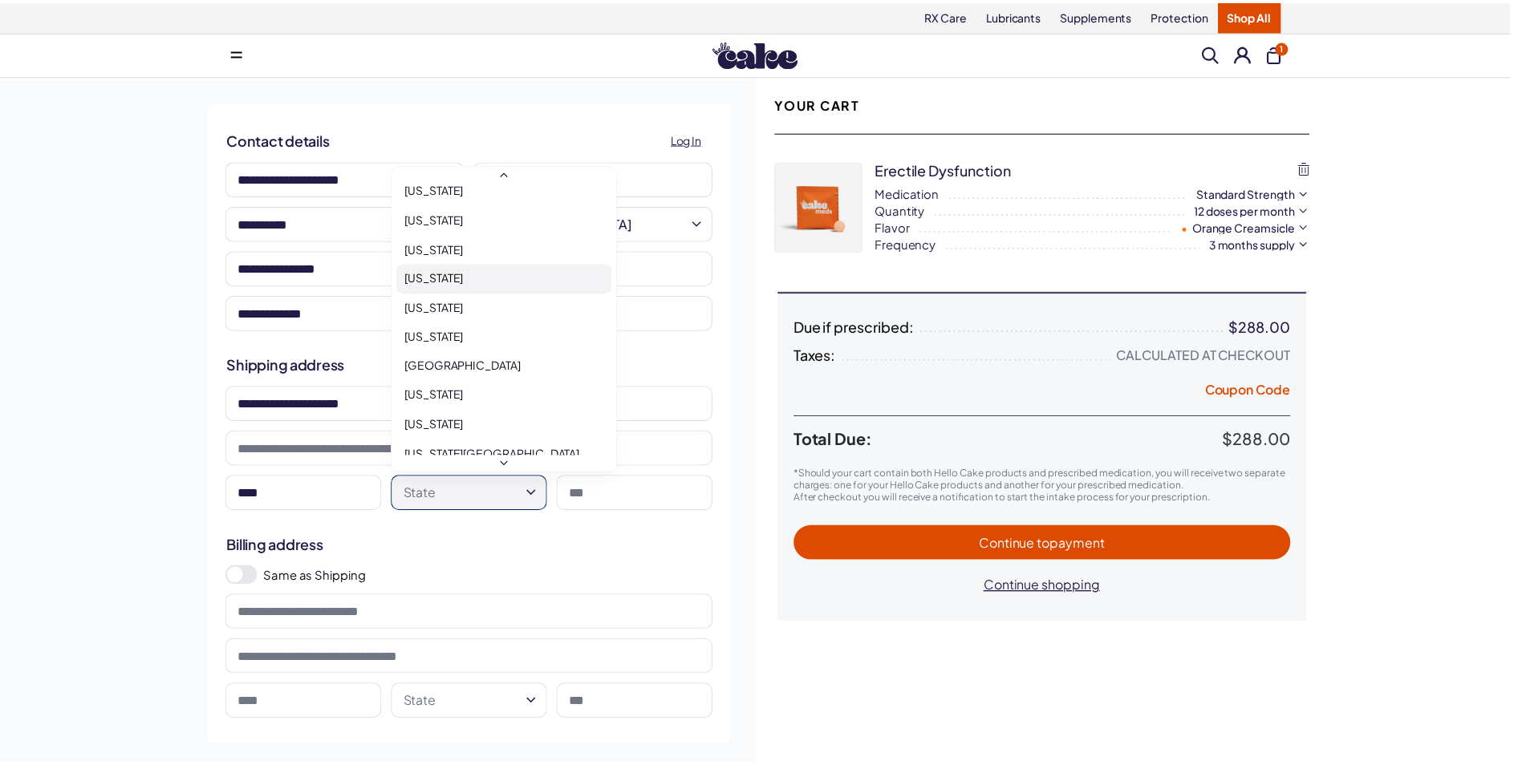
scroll to position [963, 0]
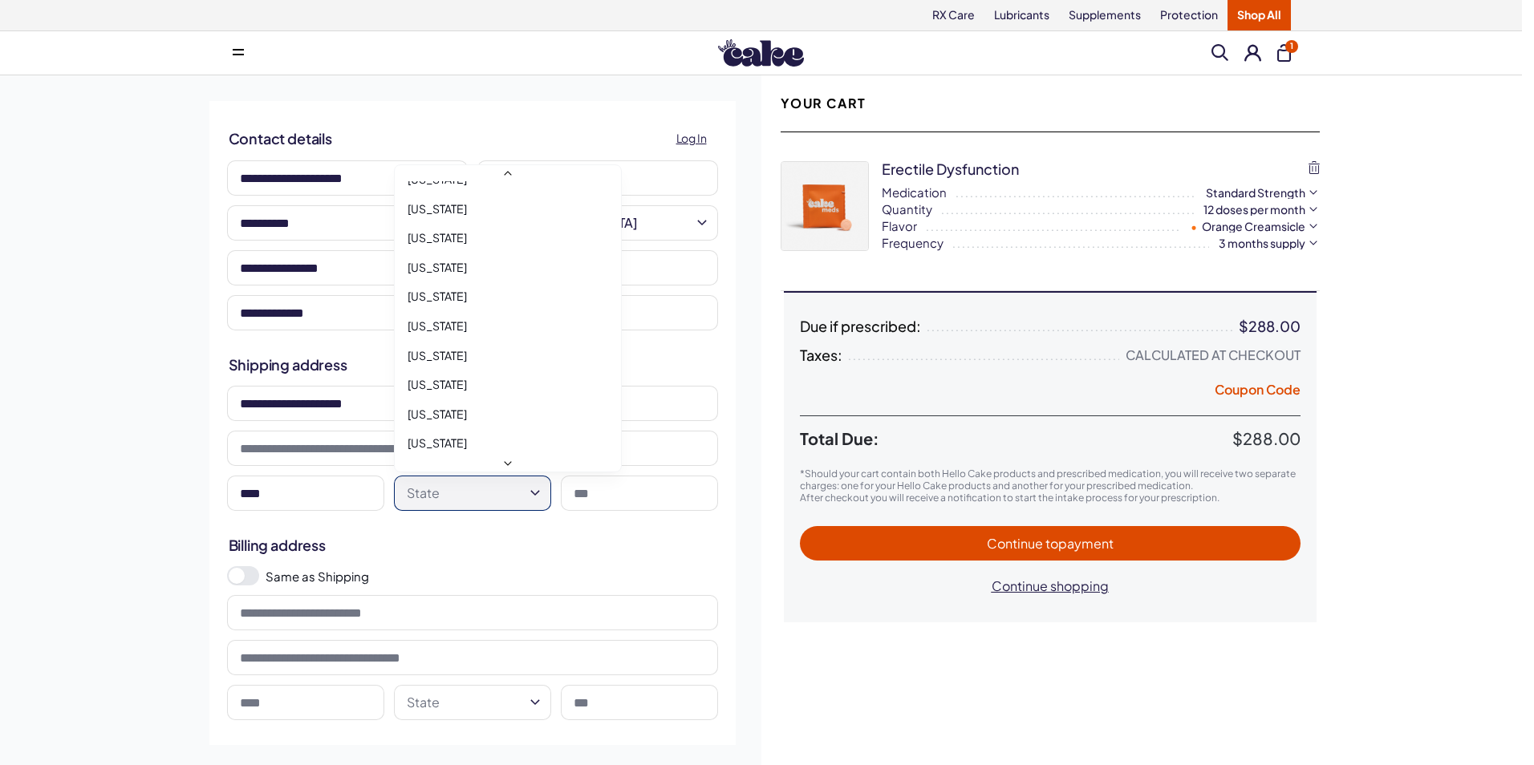
select select "**"
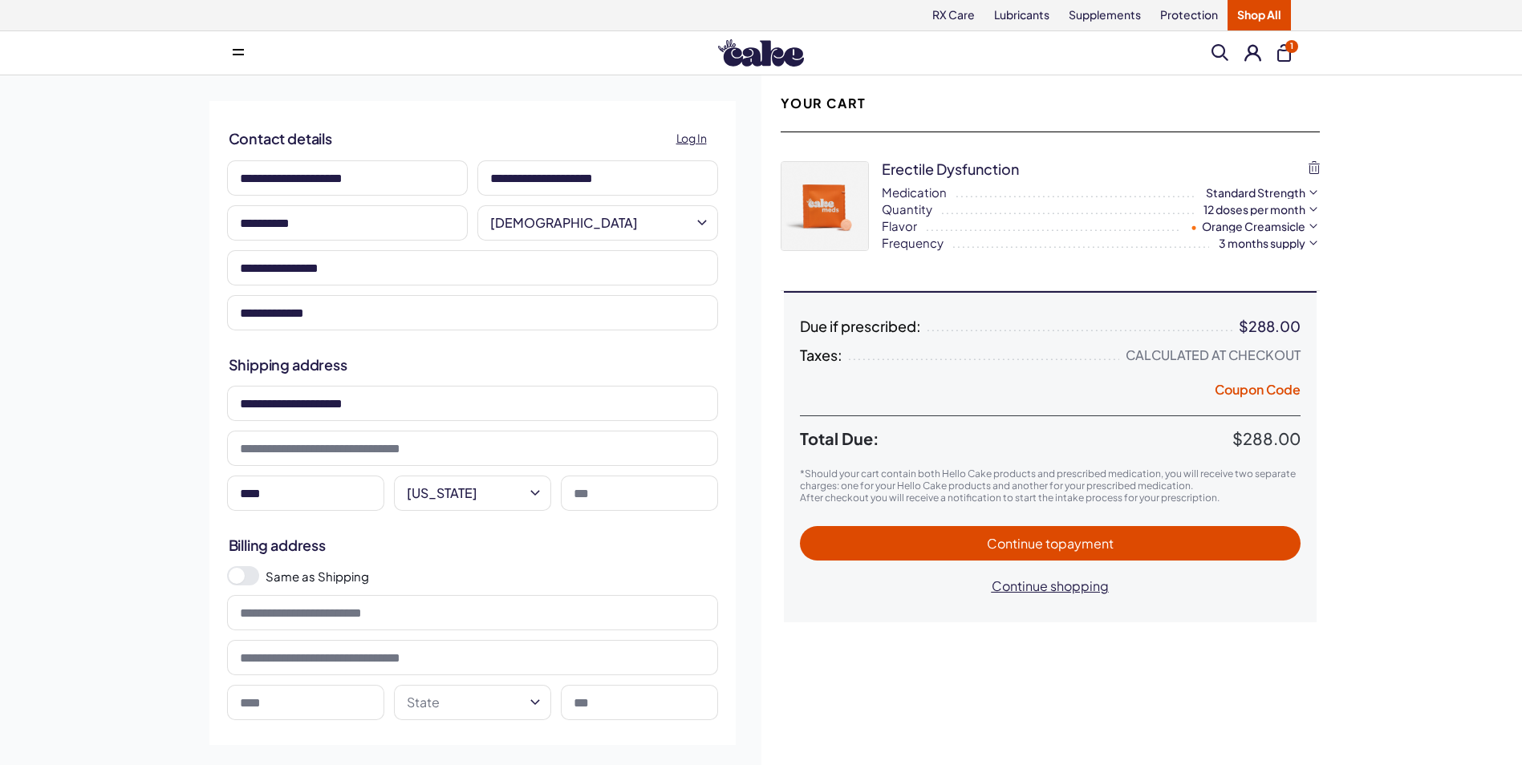
click at [642, 500] on input at bounding box center [639, 493] width 157 height 35
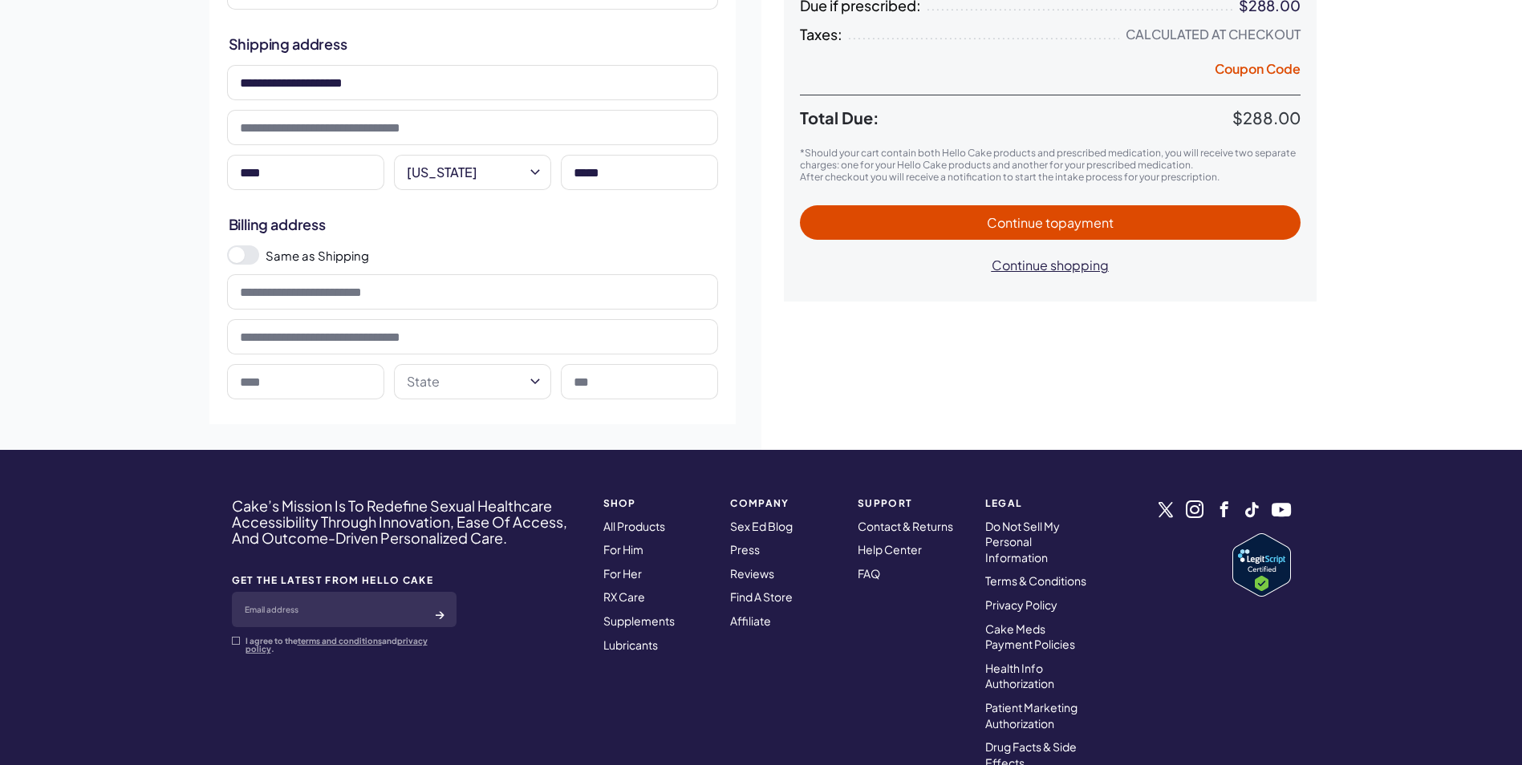
type input "*****"
click at [242, 254] on span at bounding box center [237, 255] width 16 height 16
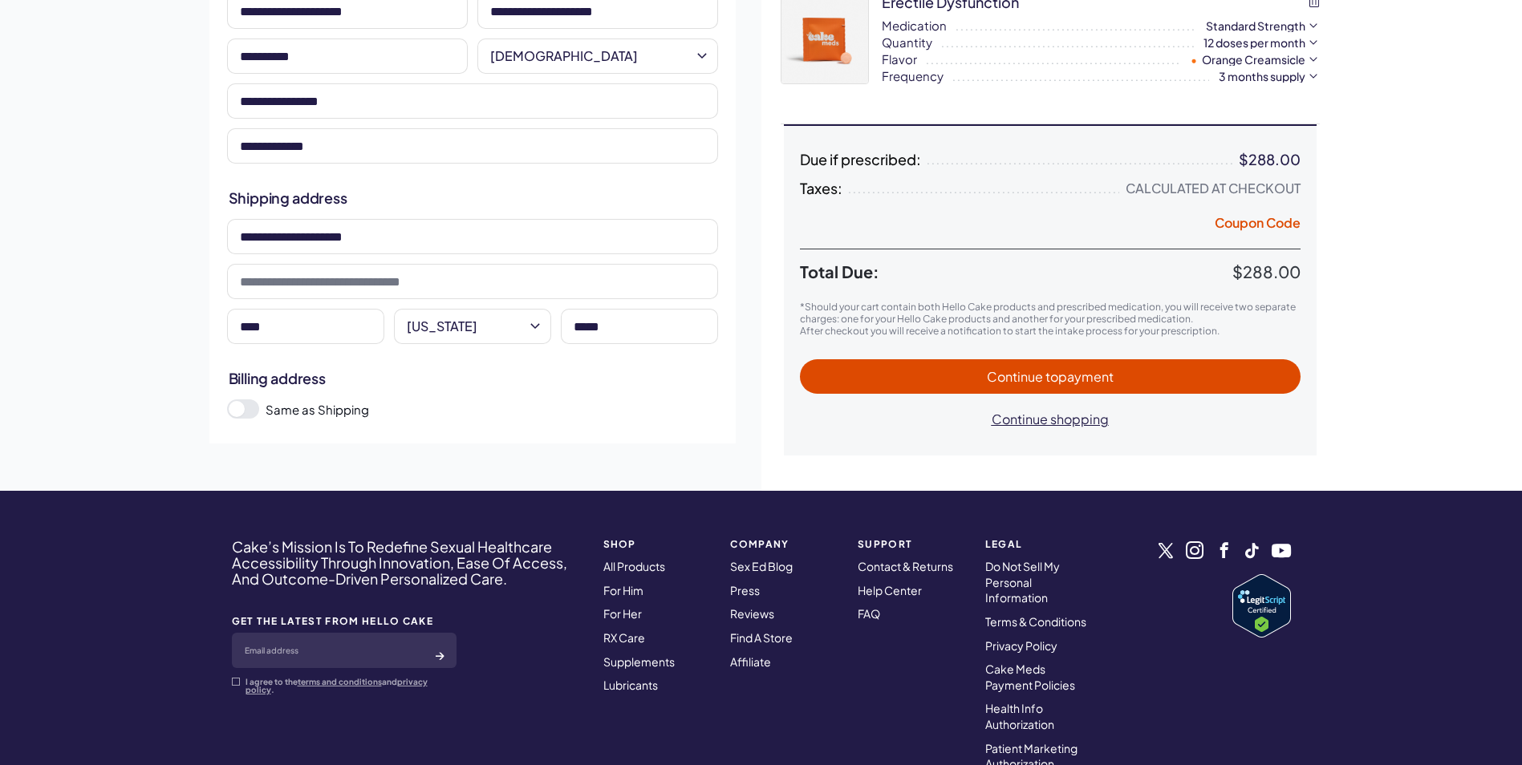
scroll to position [0, 0]
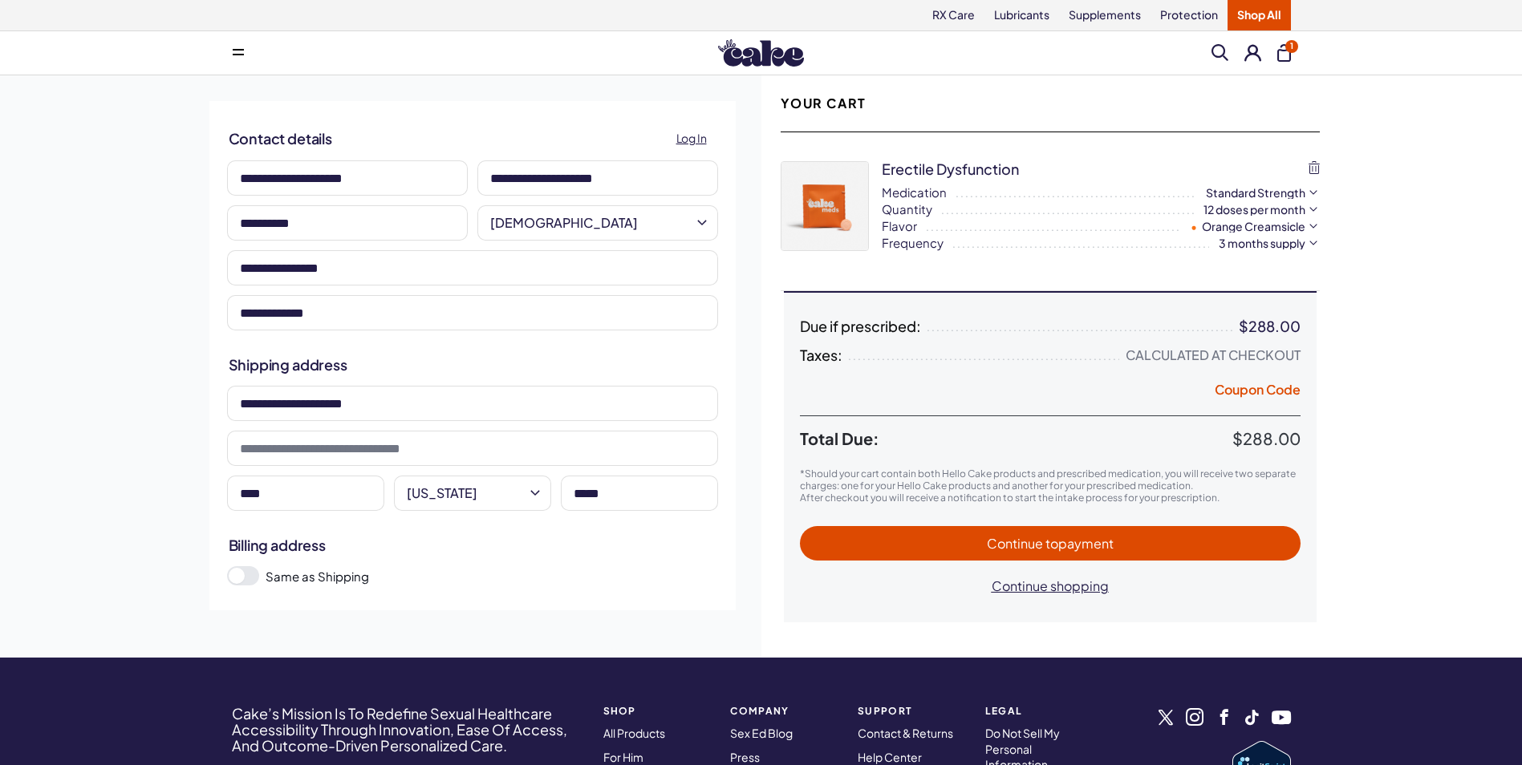
click at [1062, 546] on span "to payment" at bounding box center [1079, 543] width 68 height 17
select select "*"
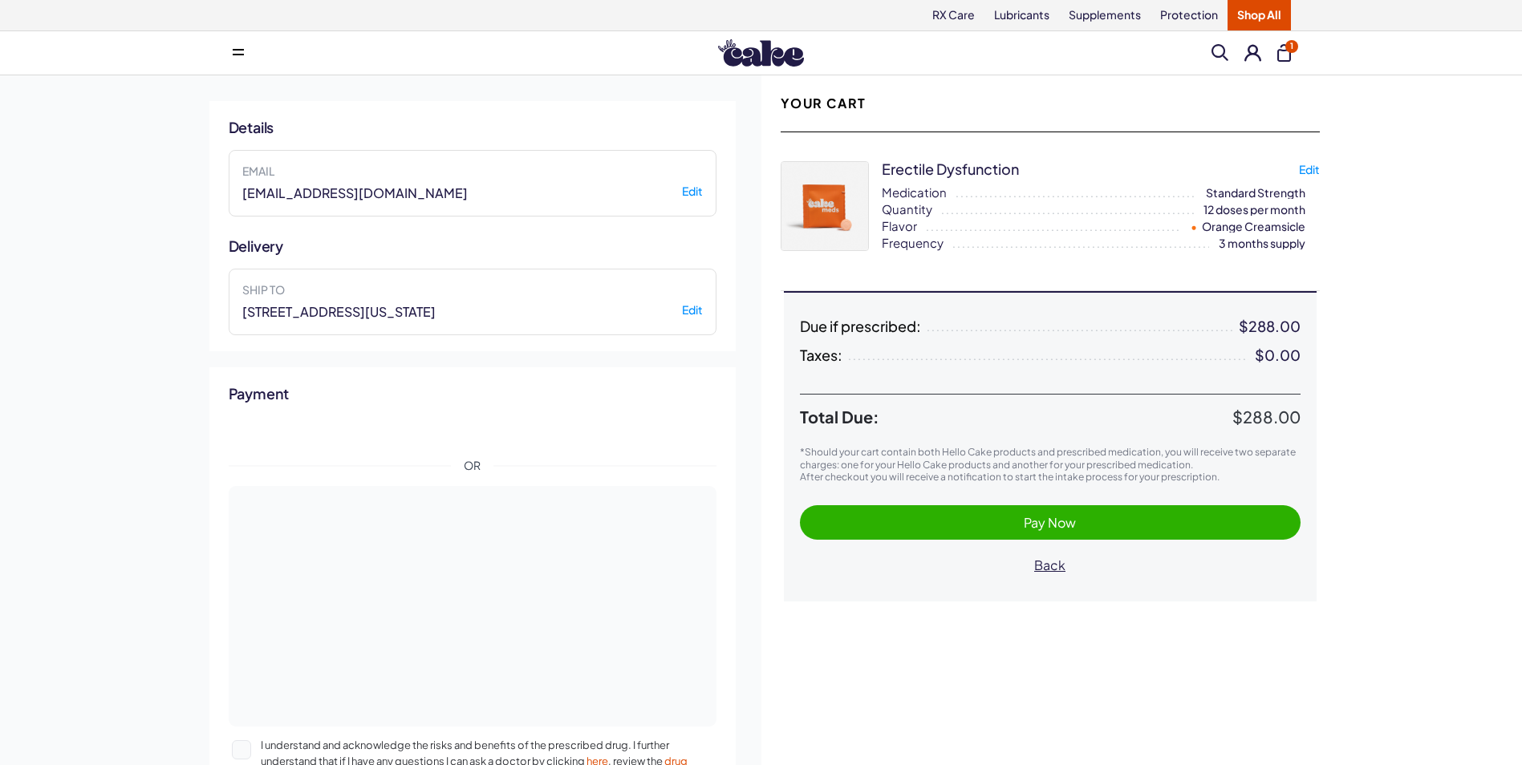
click at [1021, 505] on button "Pay Now" at bounding box center [1050, 522] width 501 height 34
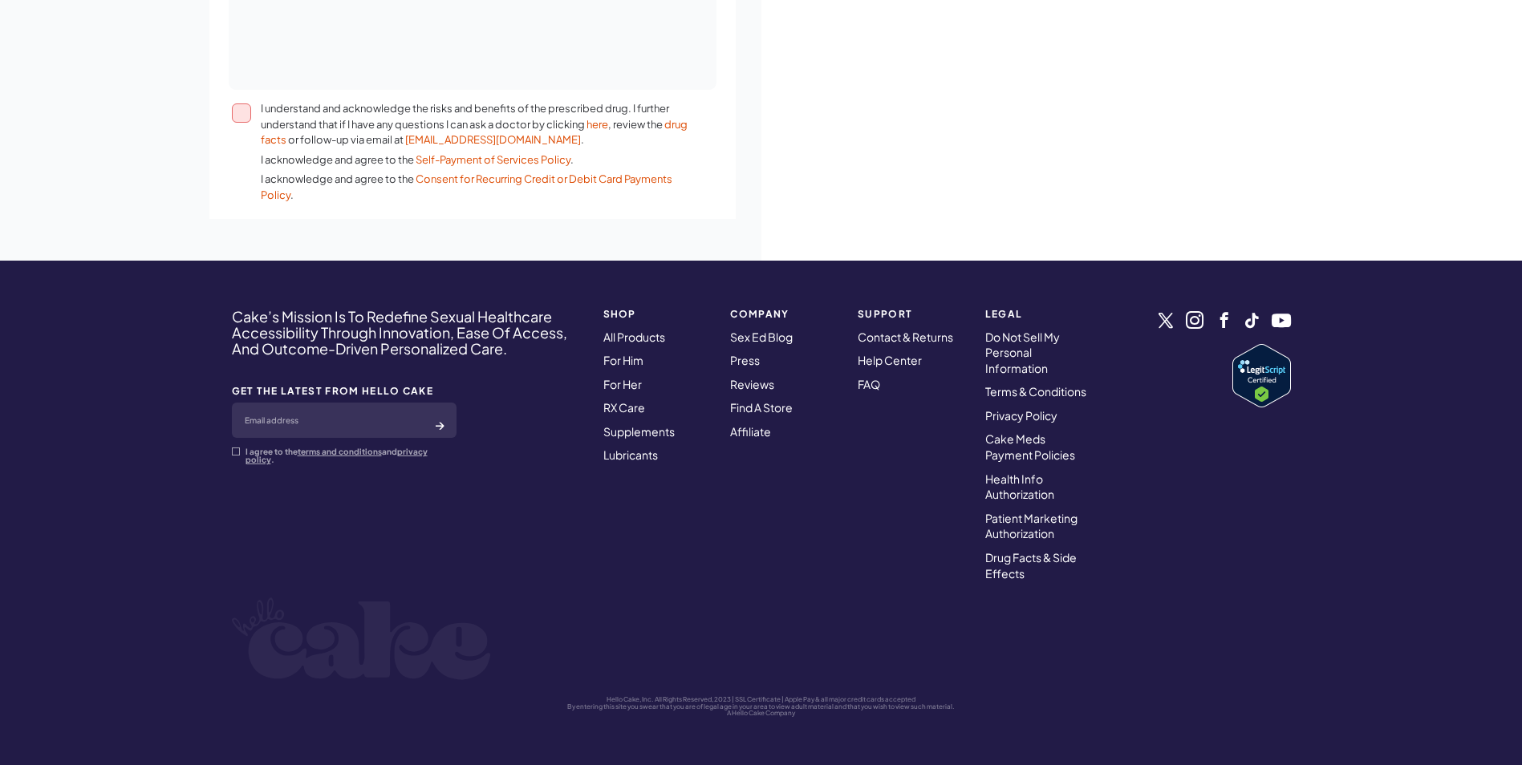
scroll to position [156, 0]
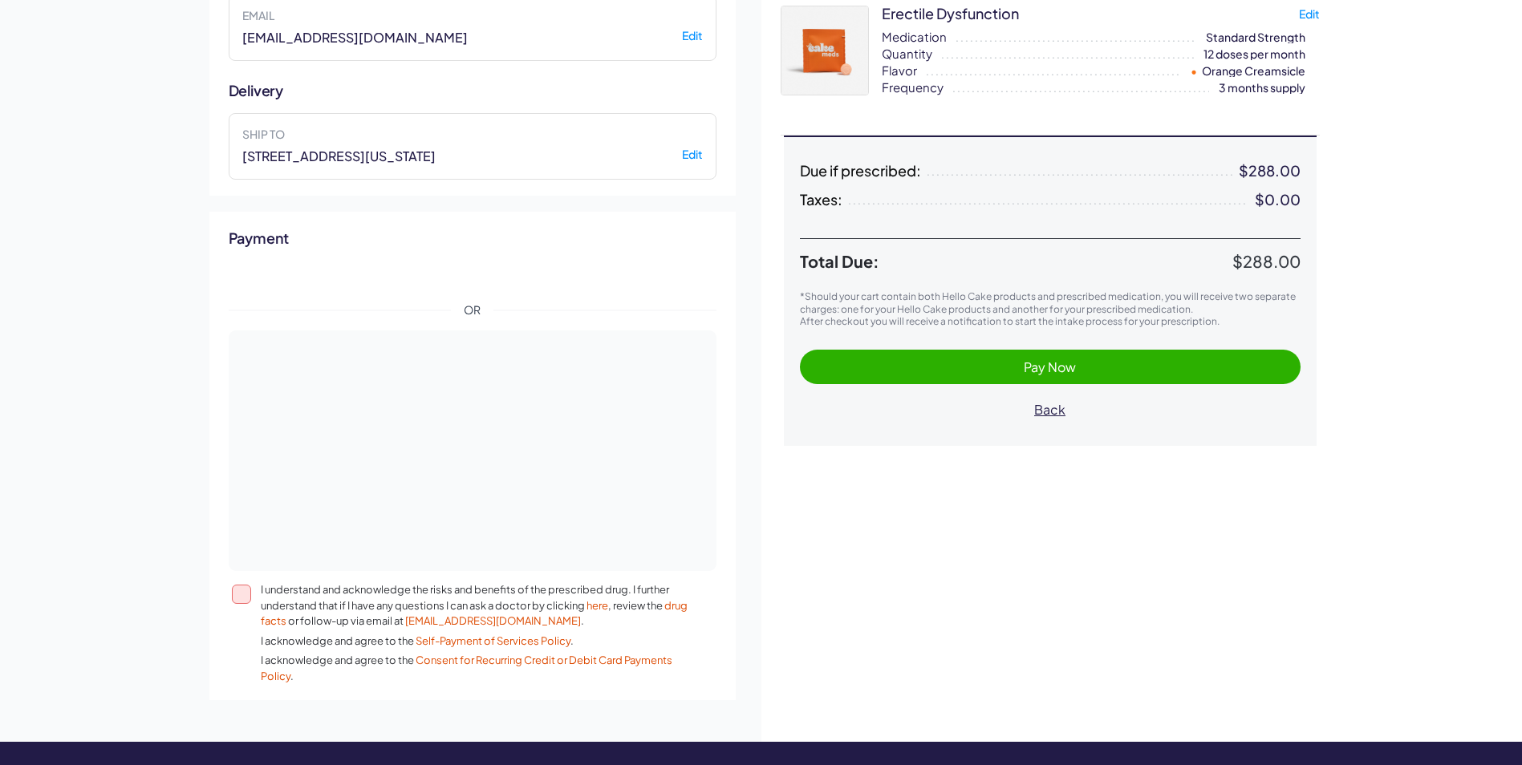
click at [1058, 376] on button "Pay Now" at bounding box center [1050, 367] width 501 height 34
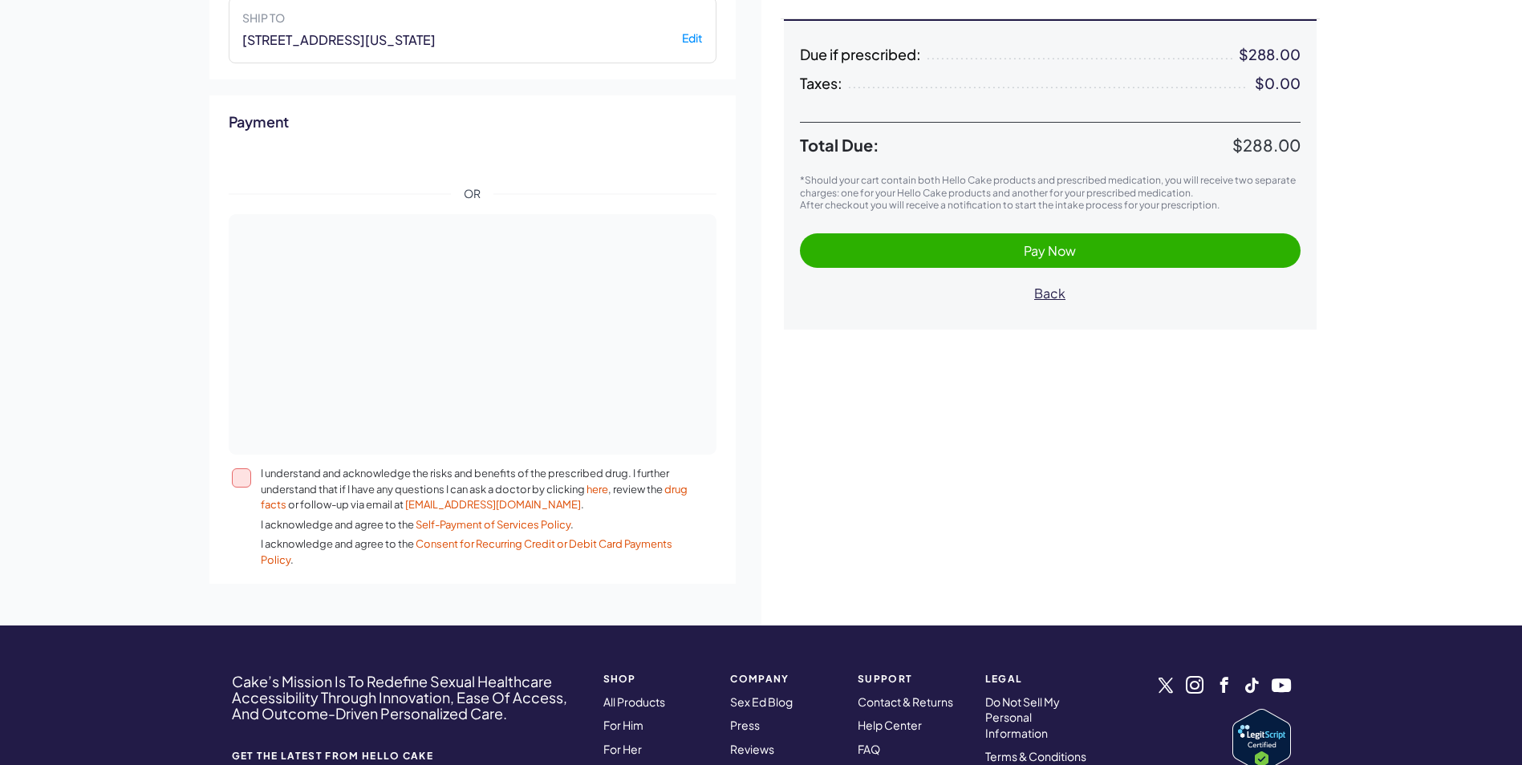
scroll to position [236, 0]
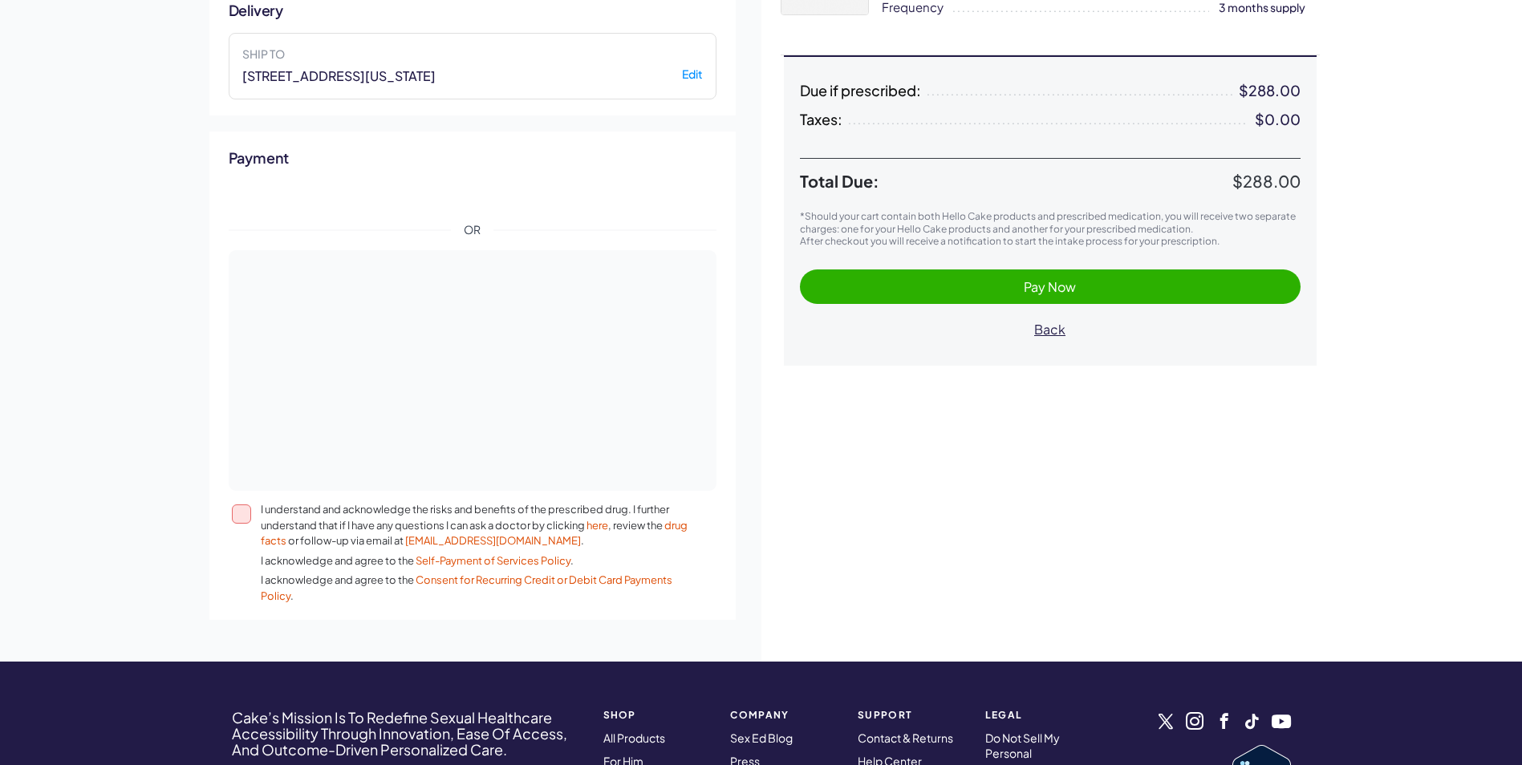
click at [248, 513] on button "I understand and acknowledge the risks and benefits of the prescribed drug. I f…" at bounding box center [241, 514] width 19 height 19
click at [965, 287] on span "Pay Now" at bounding box center [1050, 287] width 468 height 18
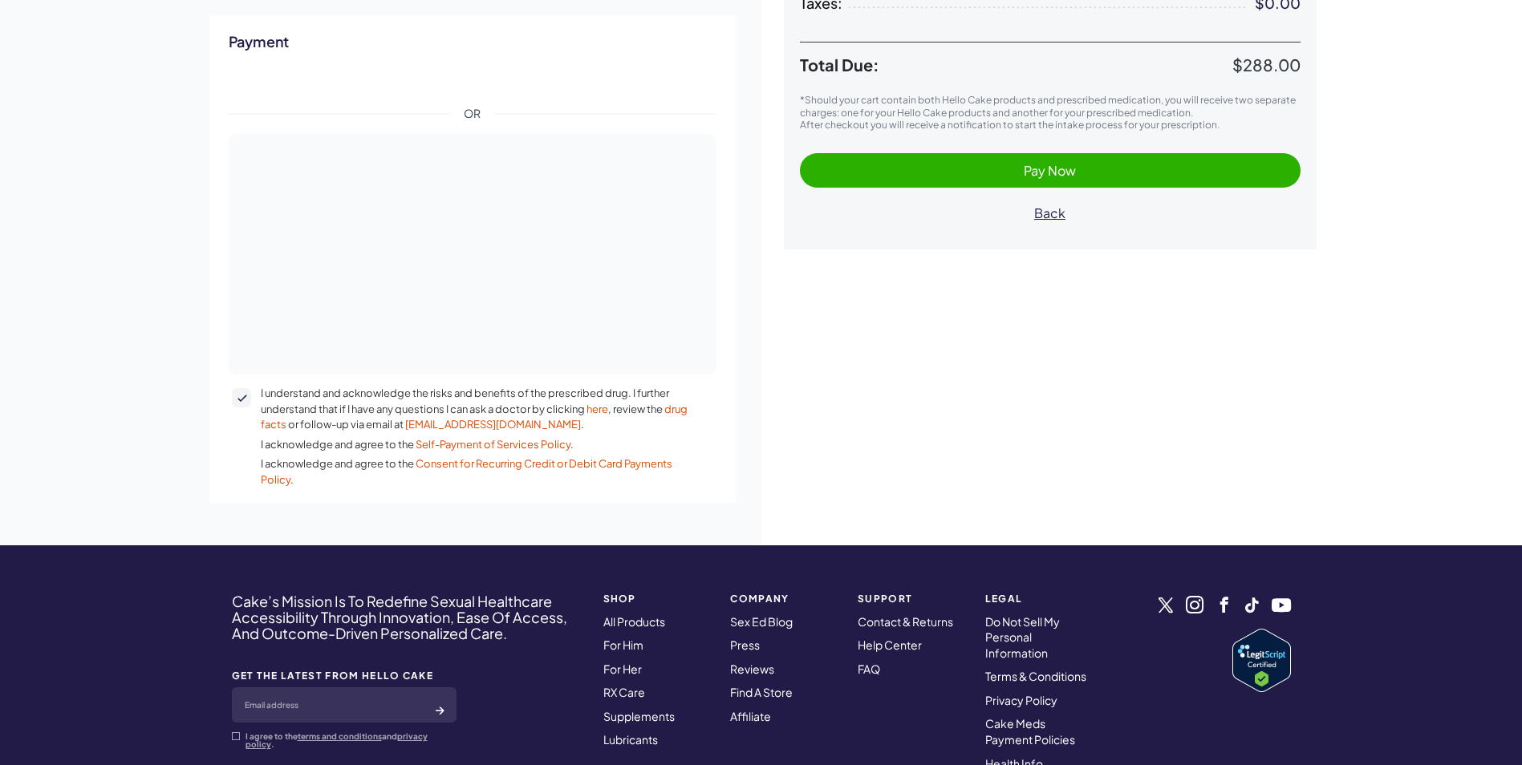
scroll to position [354, 0]
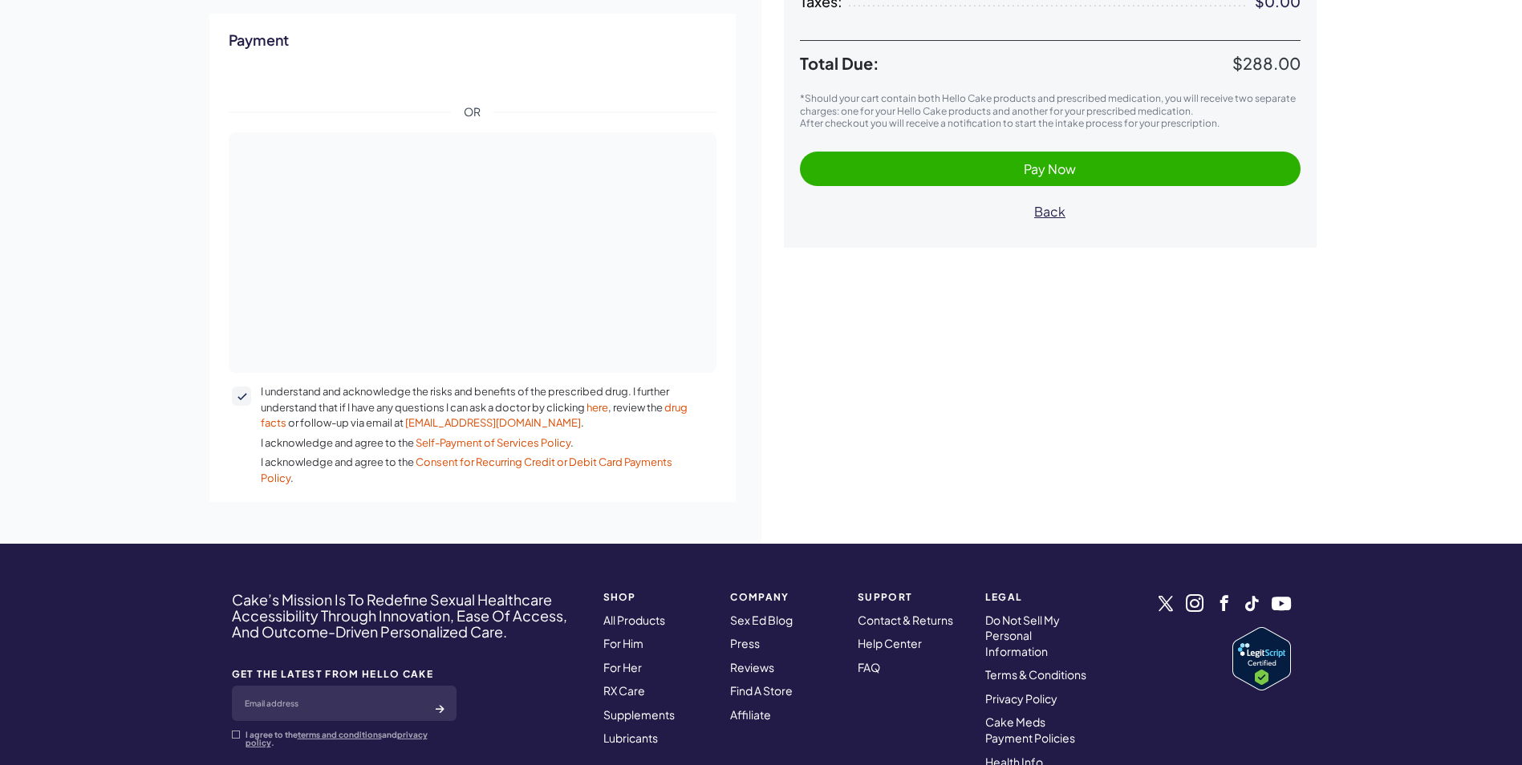
click at [971, 170] on span "Pay Now" at bounding box center [1050, 169] width 468 height 18
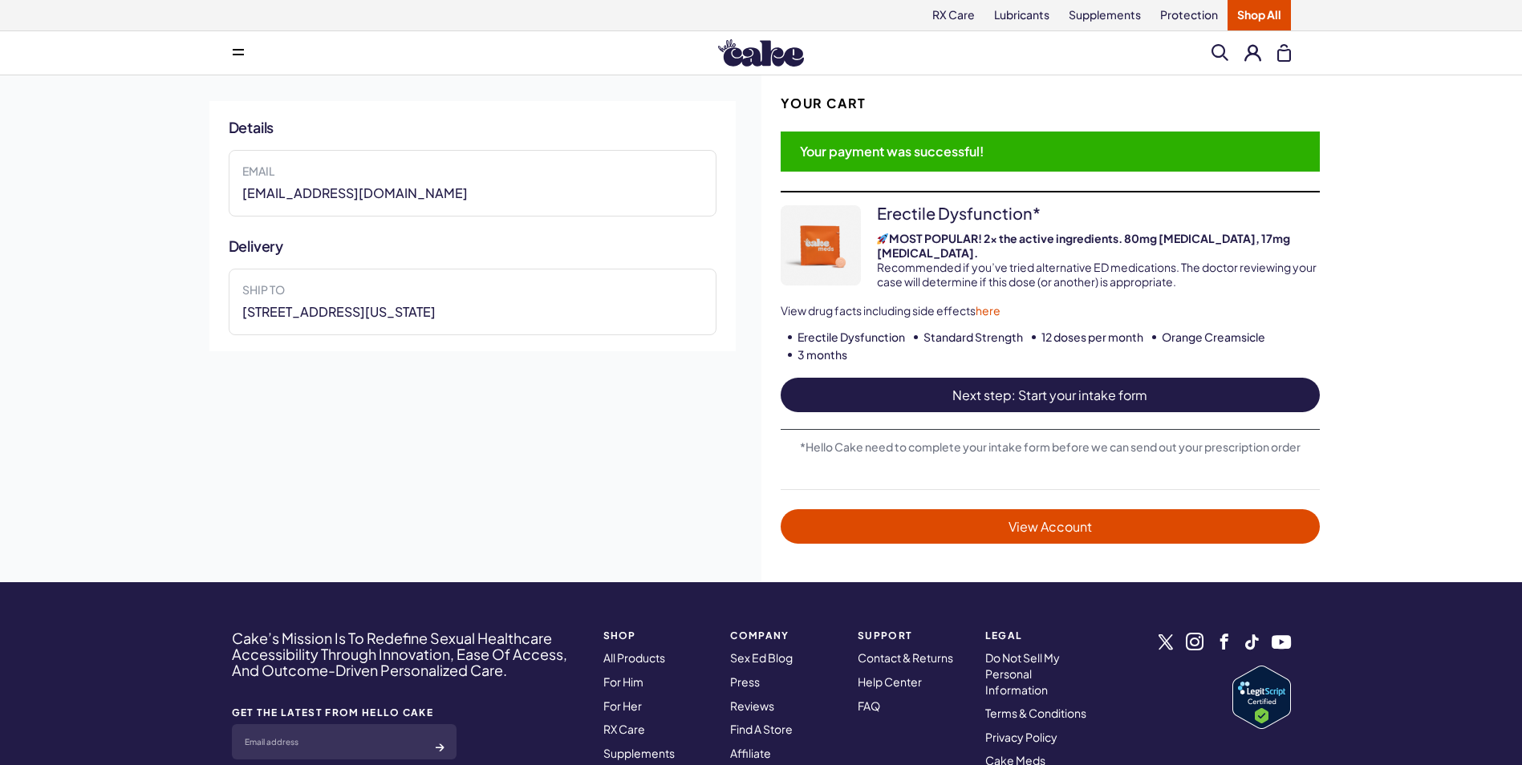
click at [1091, 386] on span "Next step: Start your intake form" at bounding box center [1050, 395] width 507 height 18
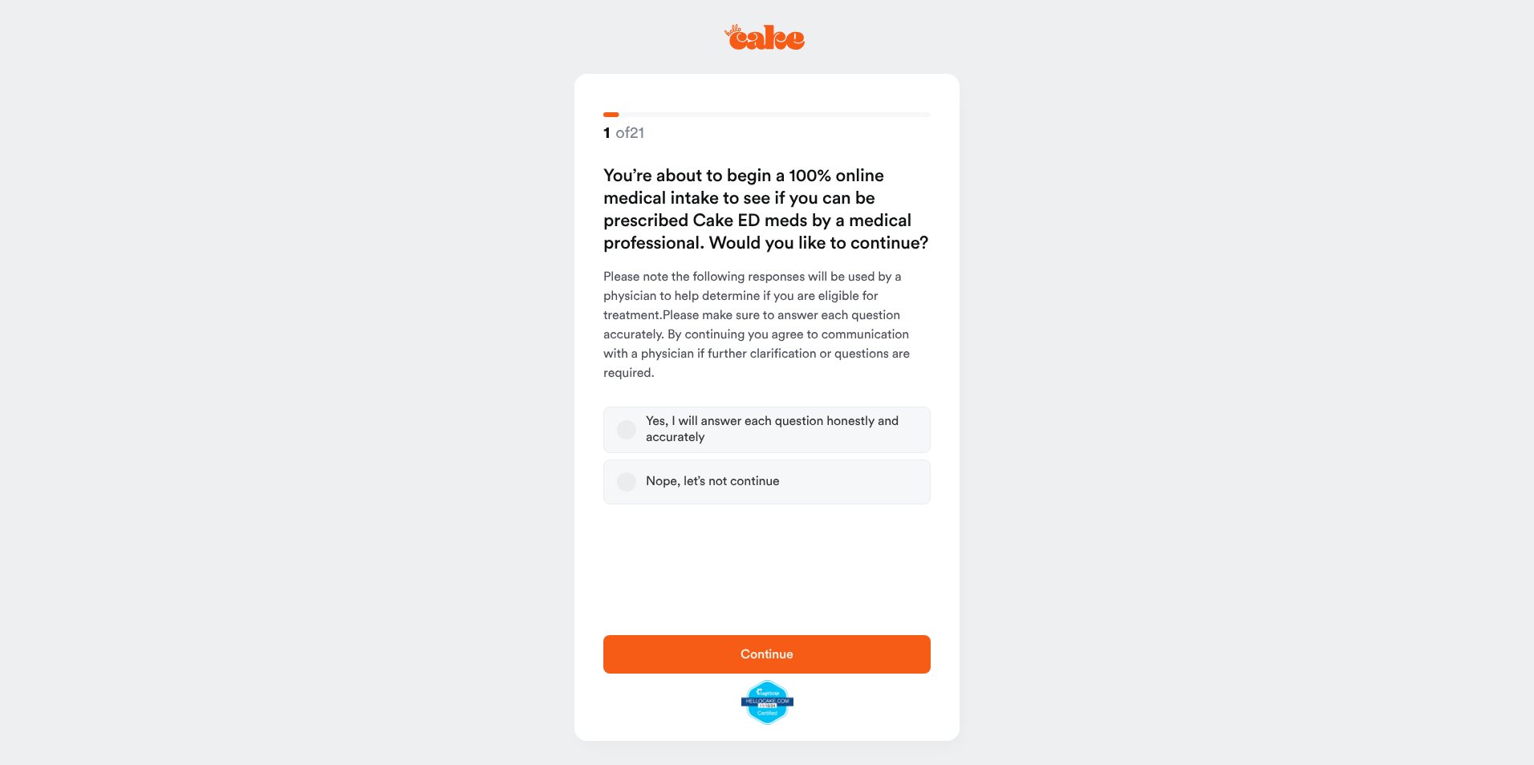
click at [616, 431] on label "Yes, I will answer each question honestly and accurately" at bounding box center [766, 430] width 327 height 47
click at [617, 431] on button "Yes, I will answer each question honestly and accurately" at bounding box center [626, 429] width 19 height 19
click at [770, 661] on span "Continue" at bounding box center [766, 654] width 53 height 13
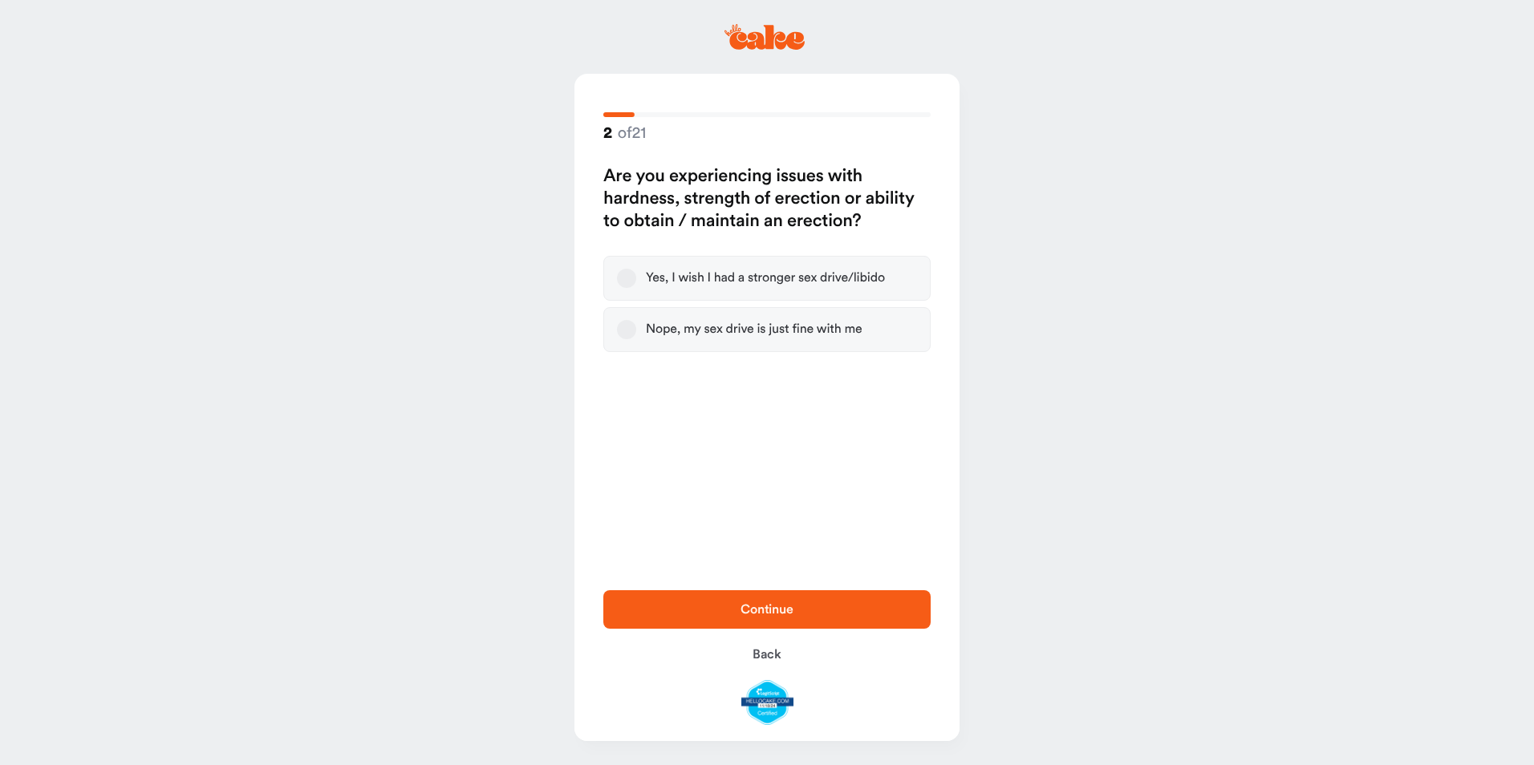
click at [630, 275] on button "Yes, I wish I had a stronger sex drive/libido" at bounding box center [626, 278] width 19 height 19
click at [855, 608] on span "Continue" at bounding box center [767, 609] width 276 height 19
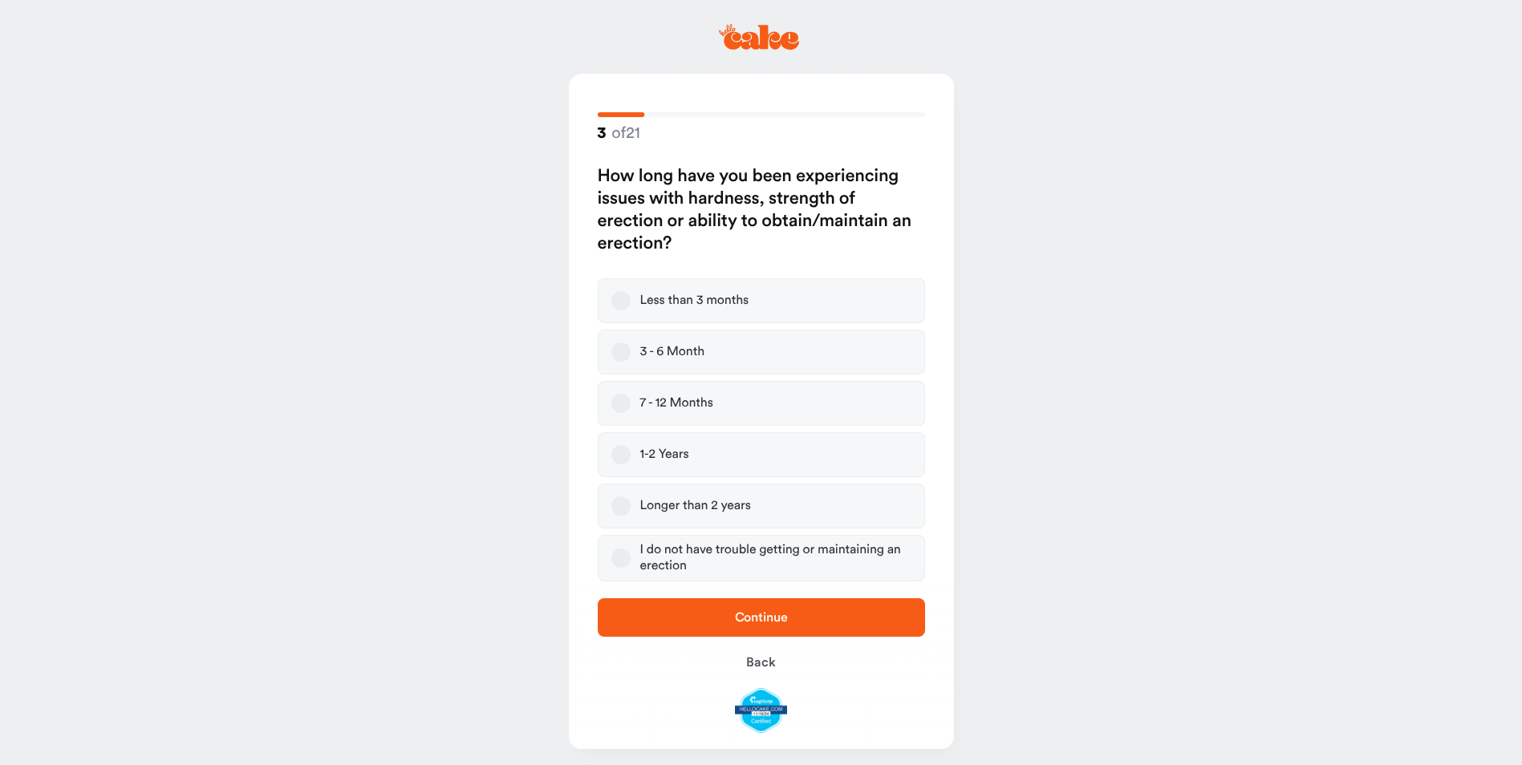
click at [622, 452] on button "1-2 Years" at bounding box center [620, 454] width 19 height 19
click at [812, 608] on span "Continue" at bounding box center [761, 617] width 276 height 19
